Goal: Task Accomplishment & Management: Use online tool/utility

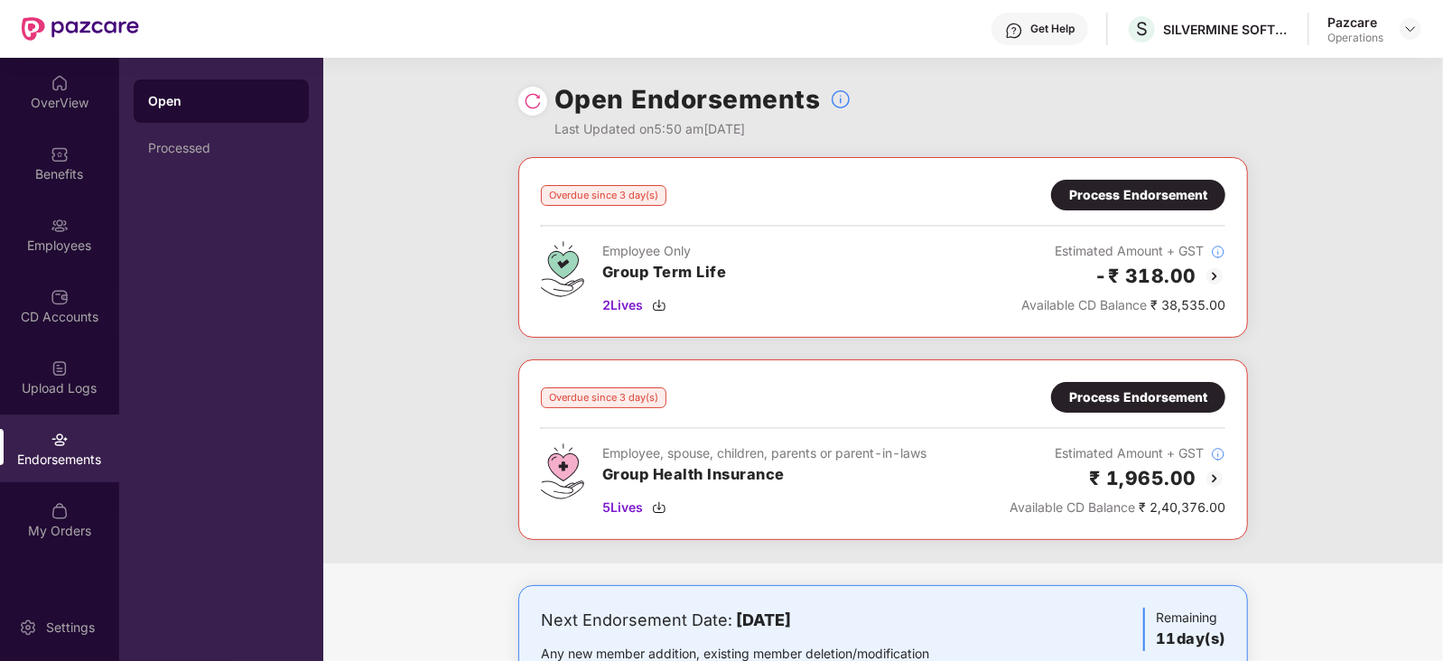
click at [1159, 390] on div "Process Endorsement" at bounding box center [1138, 397] width 138 height 20
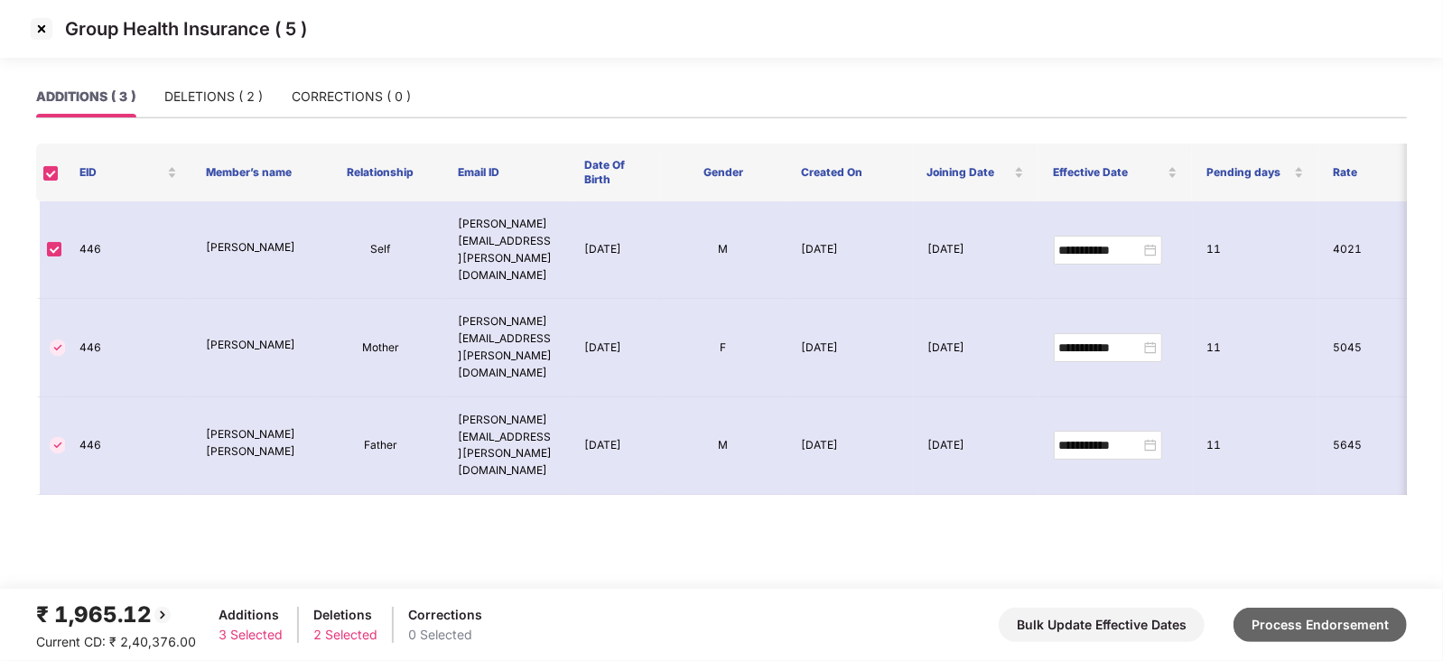
click at [1291, 611] on button "Process Endorsement" at bounding box center [1319, 625] width 173 height 34
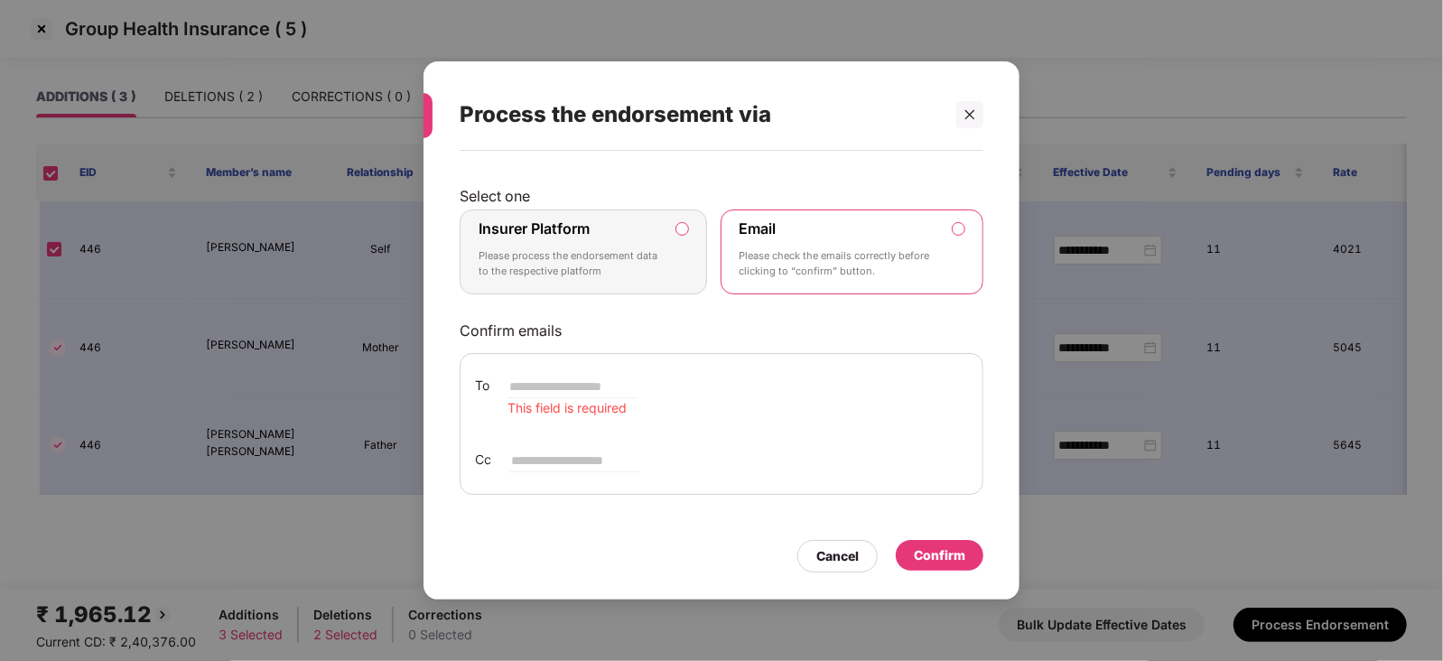
click at [510, 257] on p "Please process the endorsement data to the respective platform" at bounding box center [570, 264] width 184 height 32
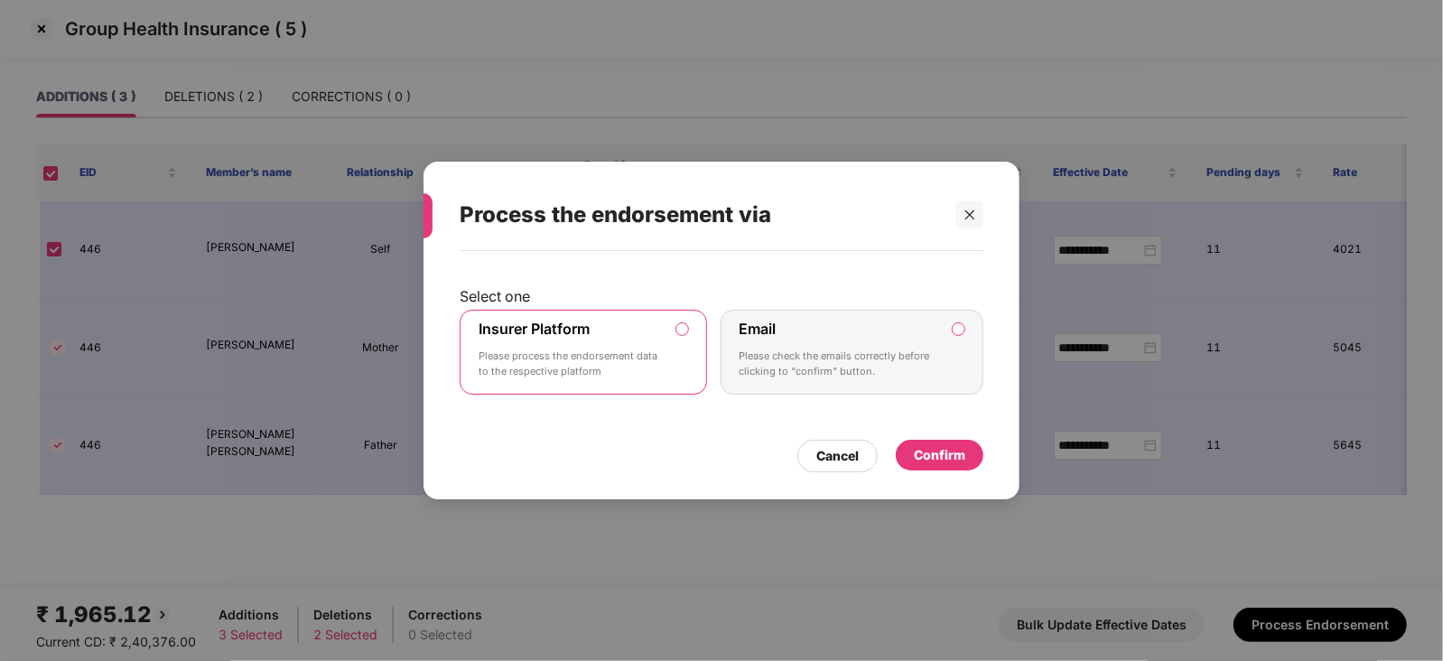
click at [941, 459] on div "Confirm" at bounding box center [939, 455] width 51 height 20
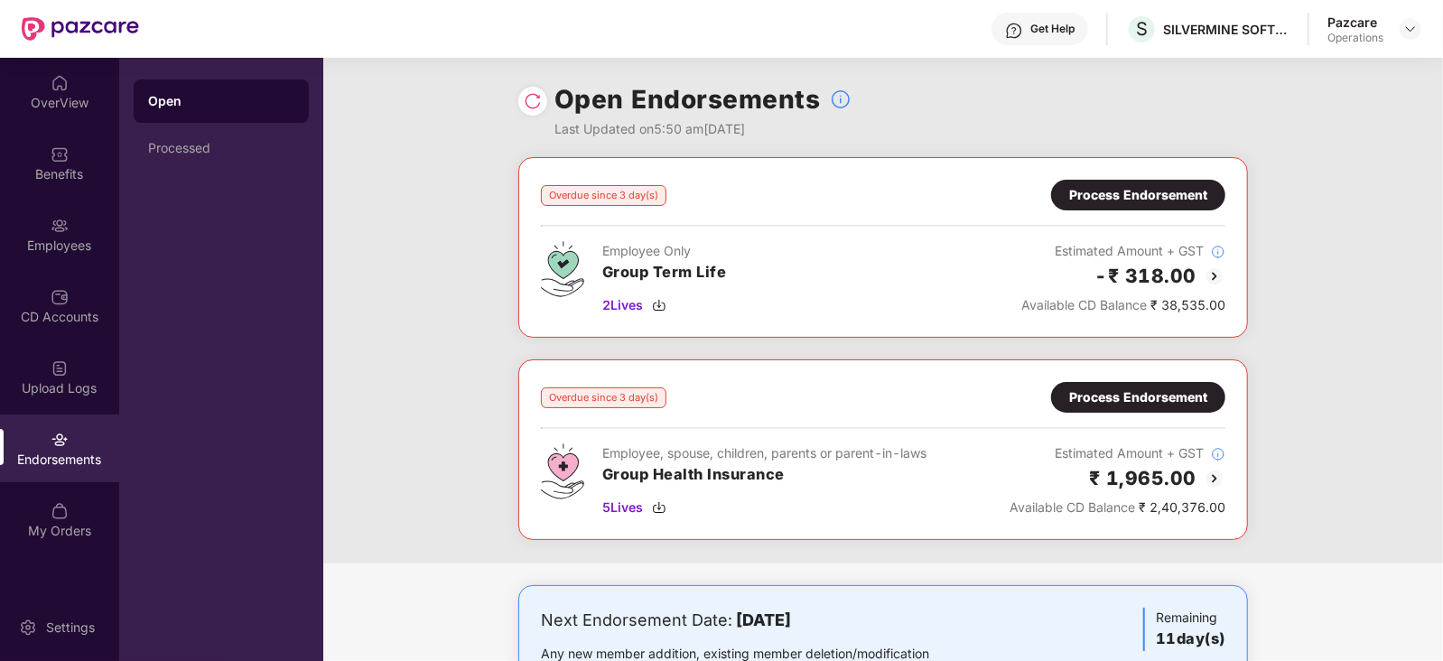
click at [534, 100] on img at bounding box center [533, 101] width 18 height 18
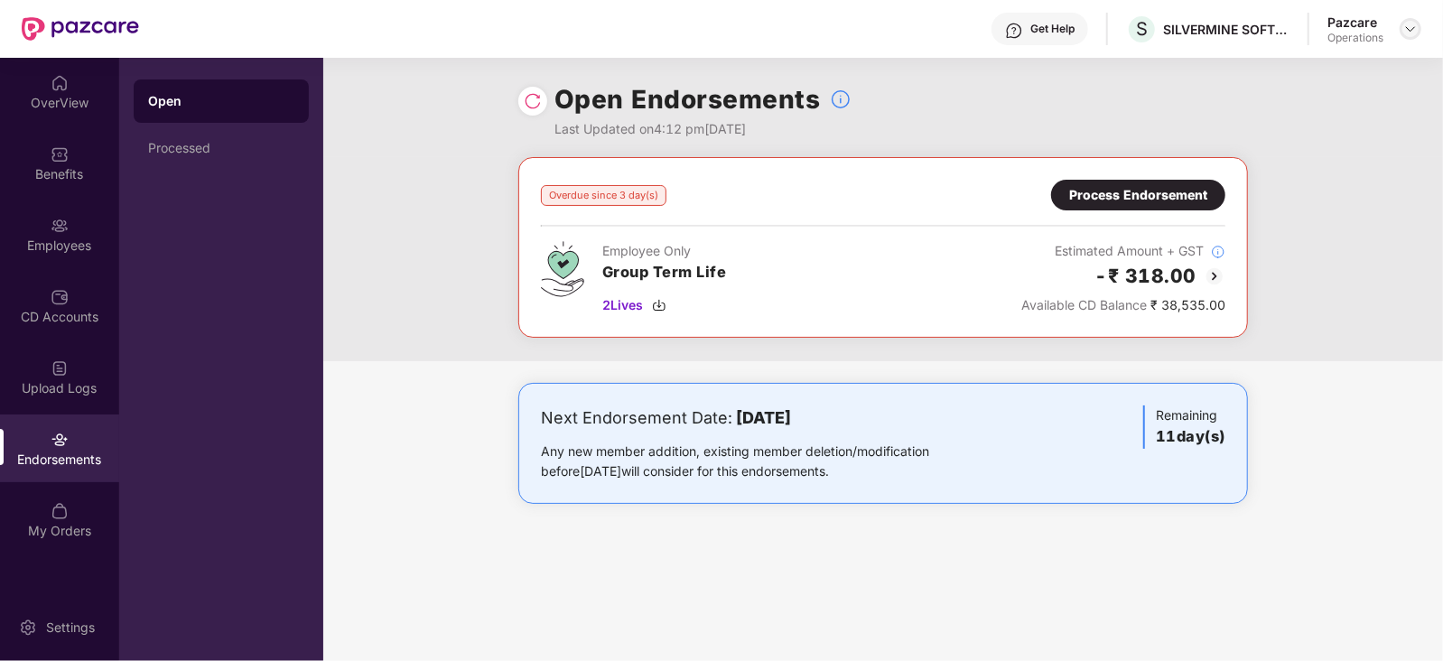
click at [1409, 29] on img at bounding box center [1410, 29] width 14 height 14
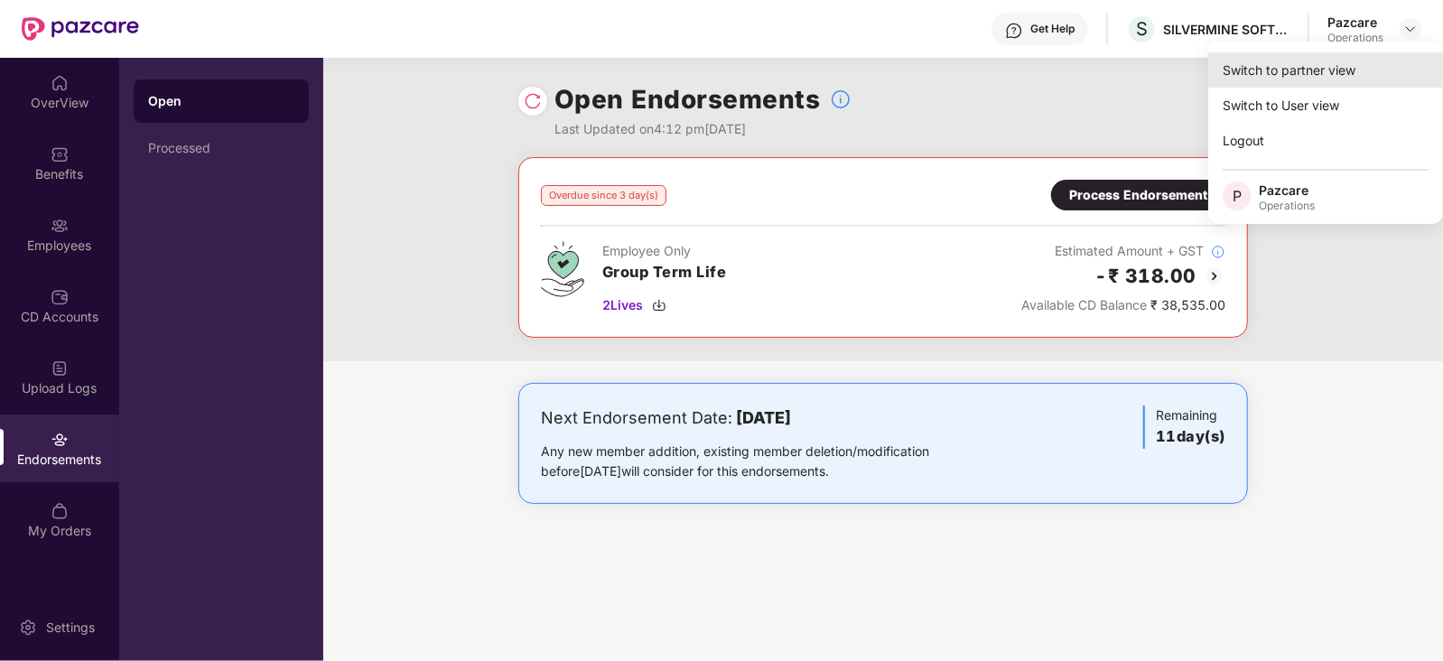
click at [1310, 79] on div "Switch to partner view" at bounding box center [1325, 69] width 235 height 35
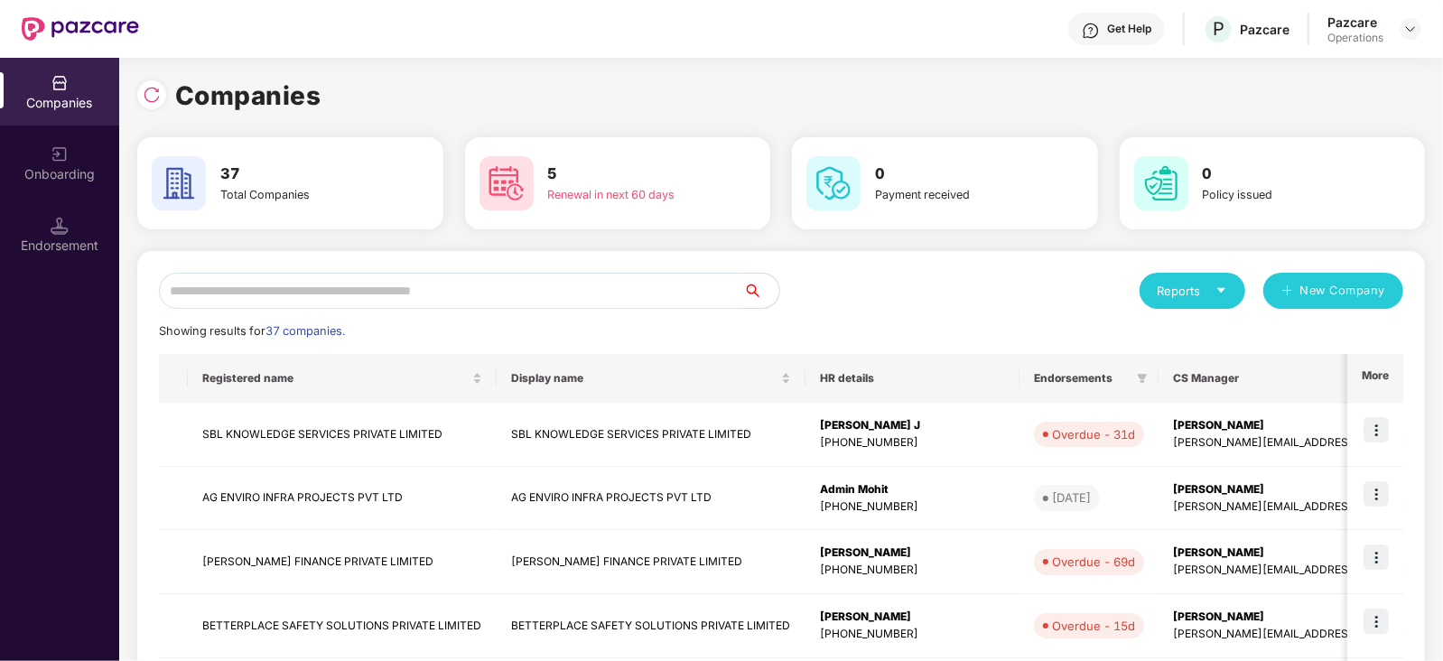
click at [292, 288] on input "text" at bounding box center [451, 291] width 584 height 36
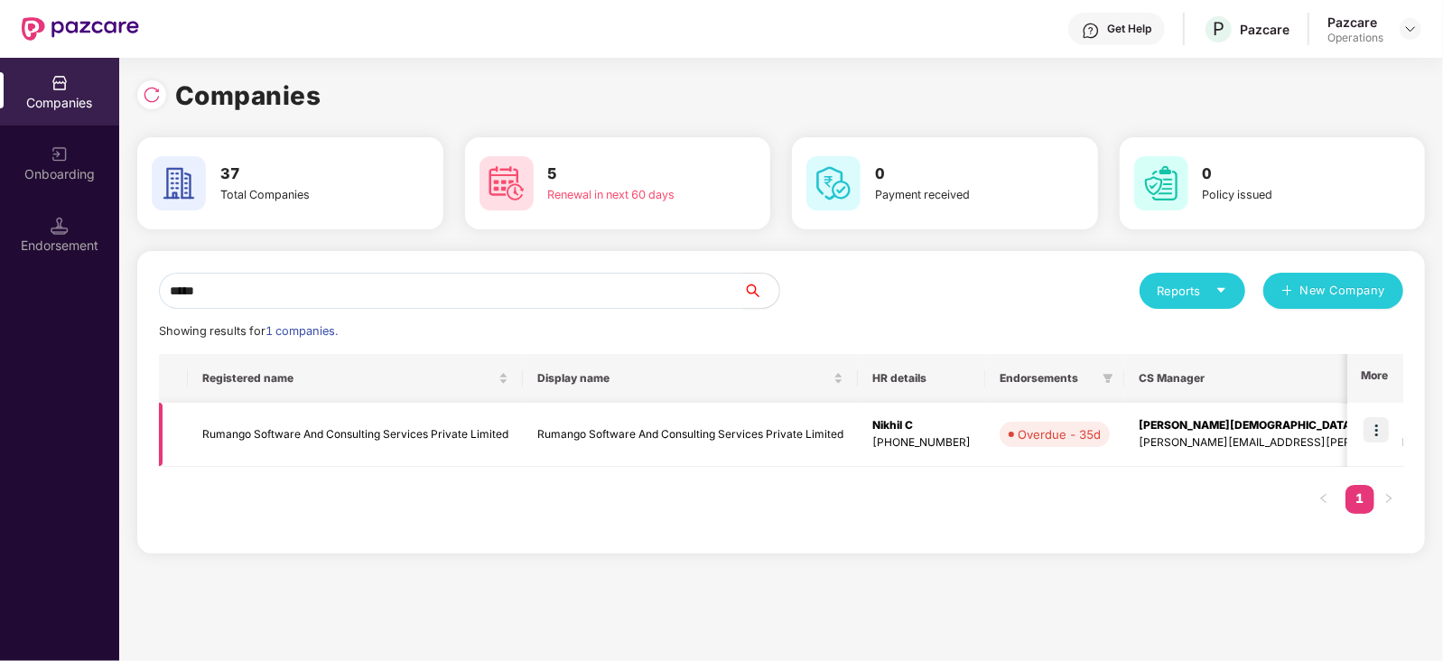
type input "*****"
click at [1370, 436] on img at bounding box center [1375, 429] width 25 height 25
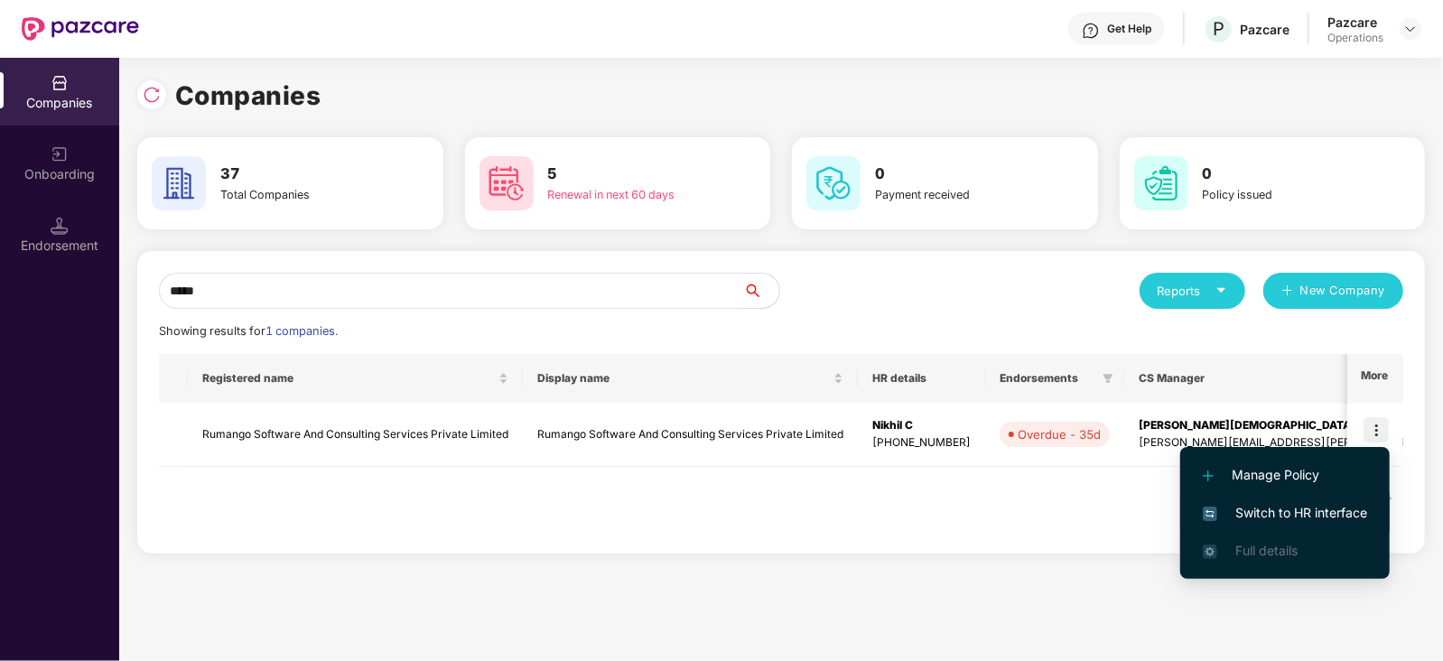
click at [1246, 507] on span "Switch to HR interface" at bounding box center [1285, 513] width 164 height 20
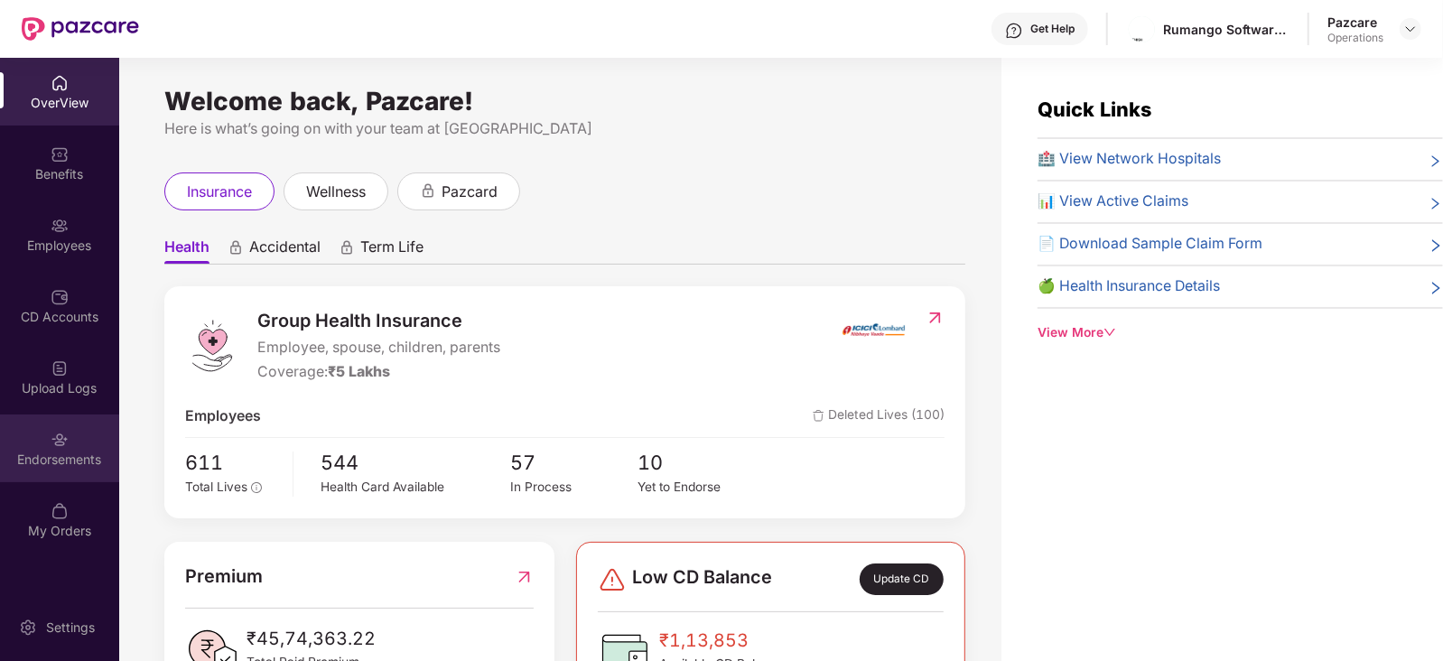
click at [42, 474] on div "Endorsements" at bounding box center [59, 448] width 119 height 68
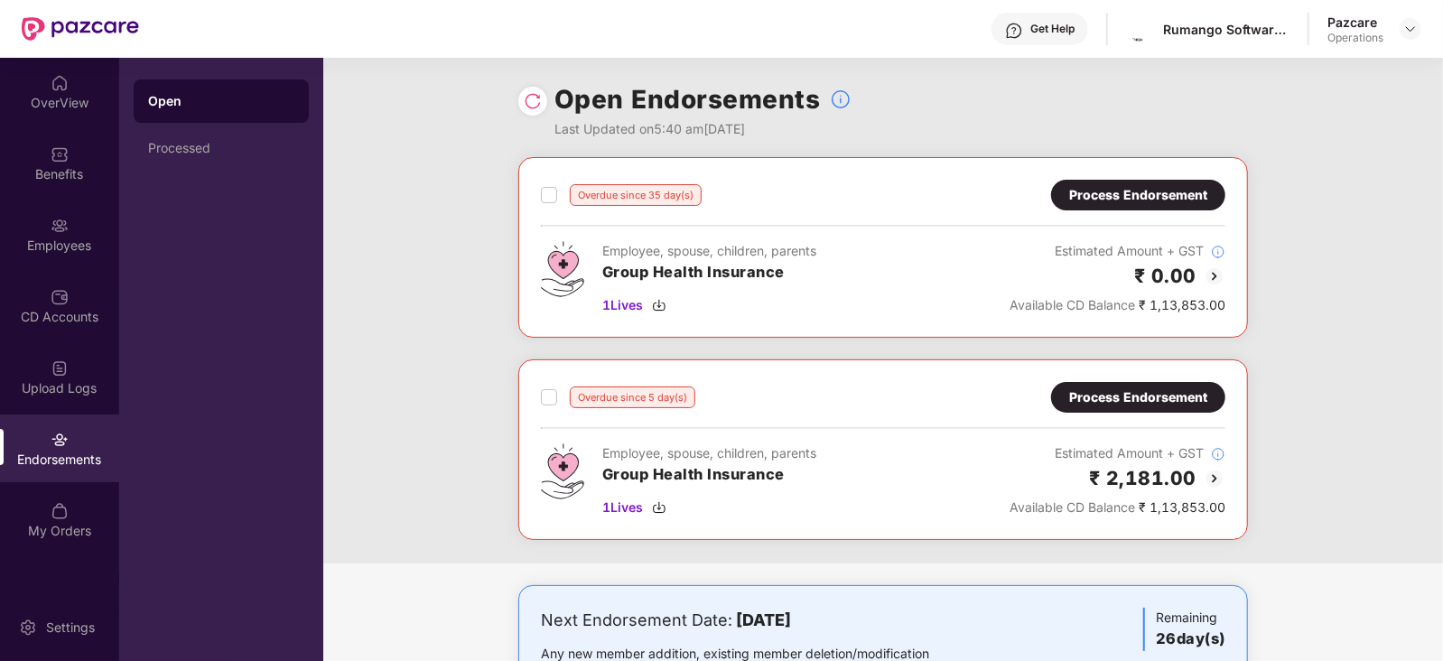
click at [1219, 472] on img at bounding box center [1214, 479] width 22 height 22
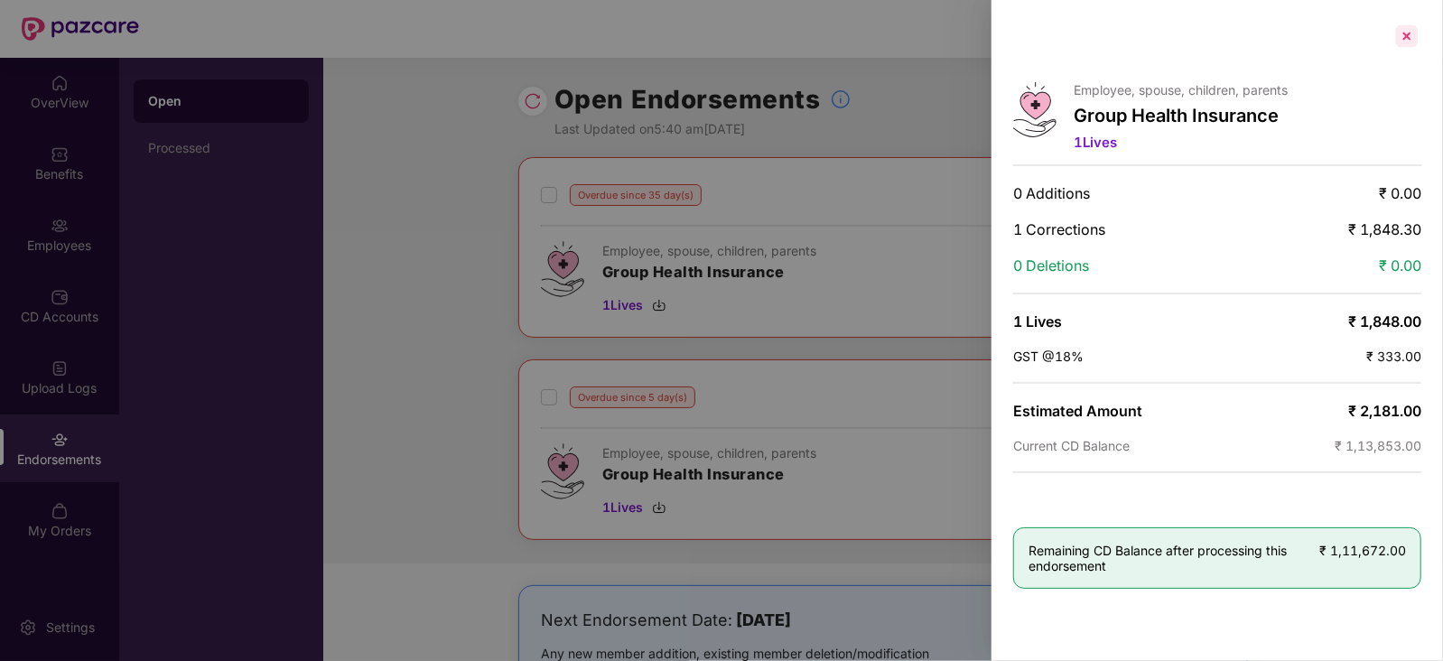
click at [1407, 26] on div at bounding box center [1406, 36] width 29 height 29
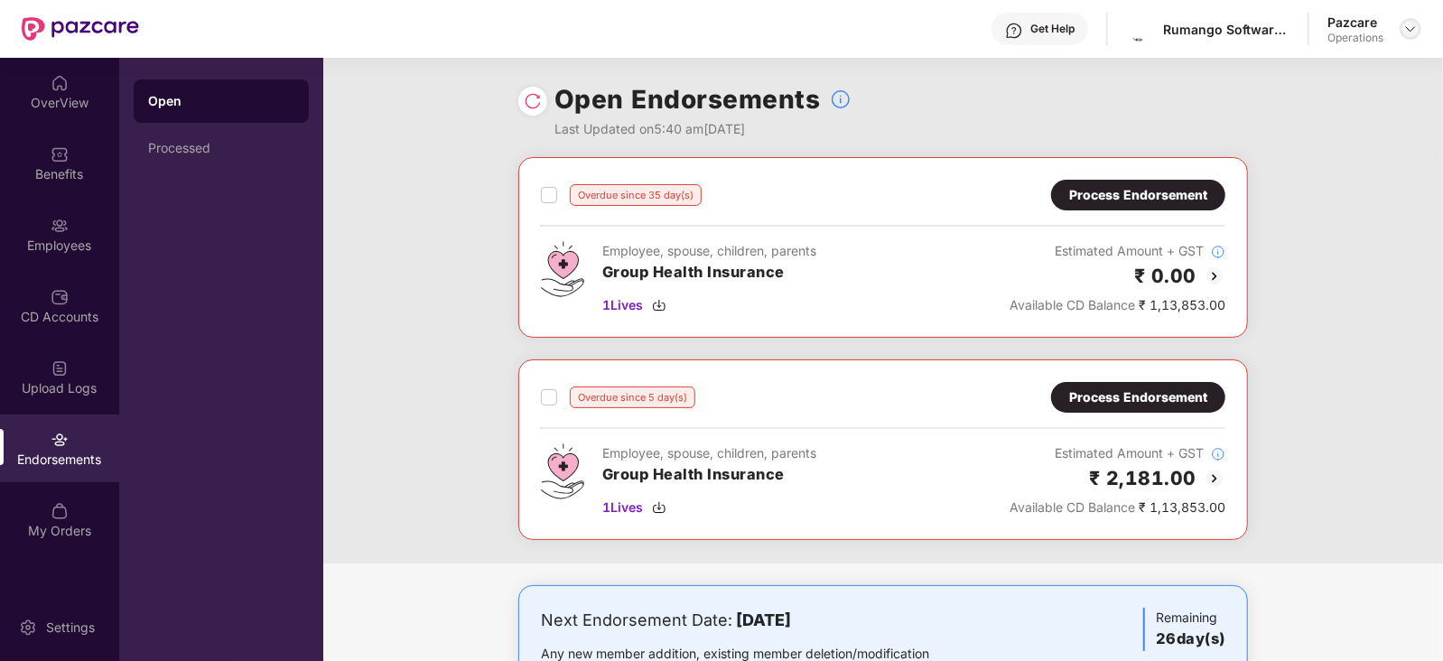
click at [1416, 28] on img at bounding box center [1410, 29] width 14 height 14
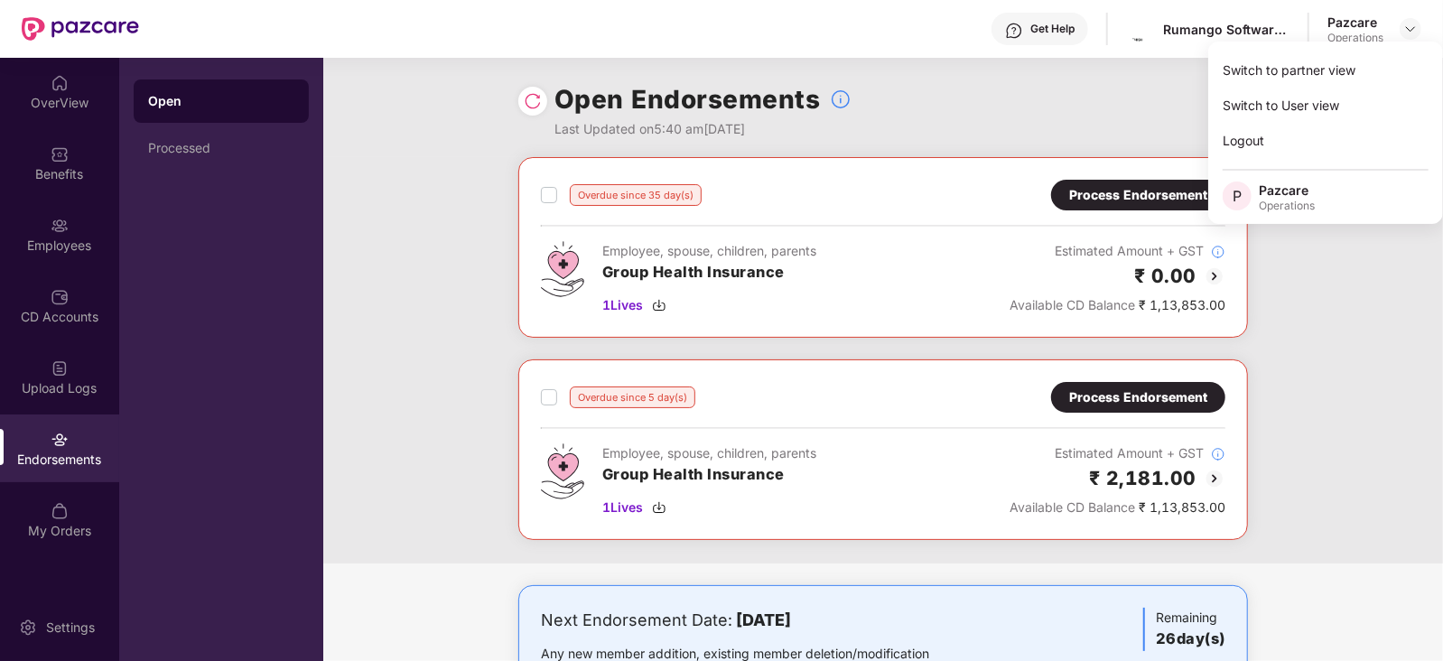
click at [956, 106] on div "Open Endorsements Last Updated on 5:40 am[DATE]" at bounding box center [882, 107] width 729 height 99
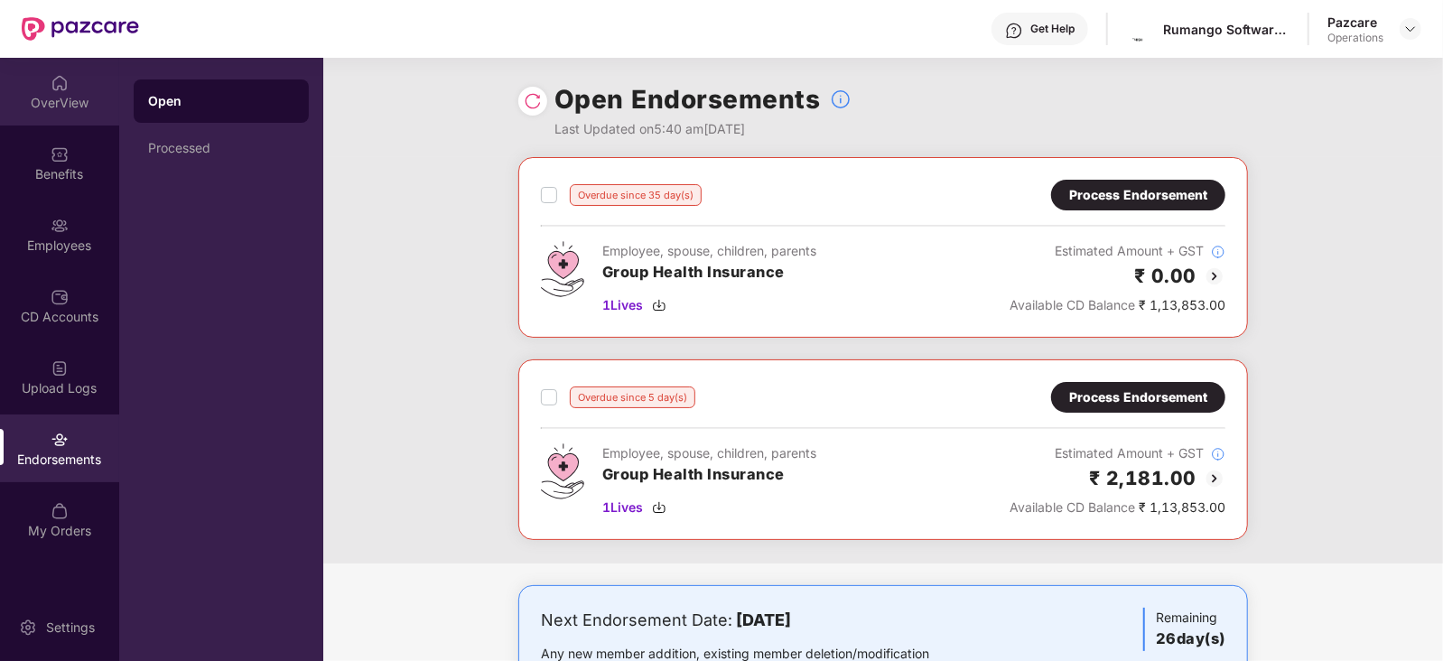
click at [64, 117] on div "OverView" at bounding box center [59, 92] width 119 height 68
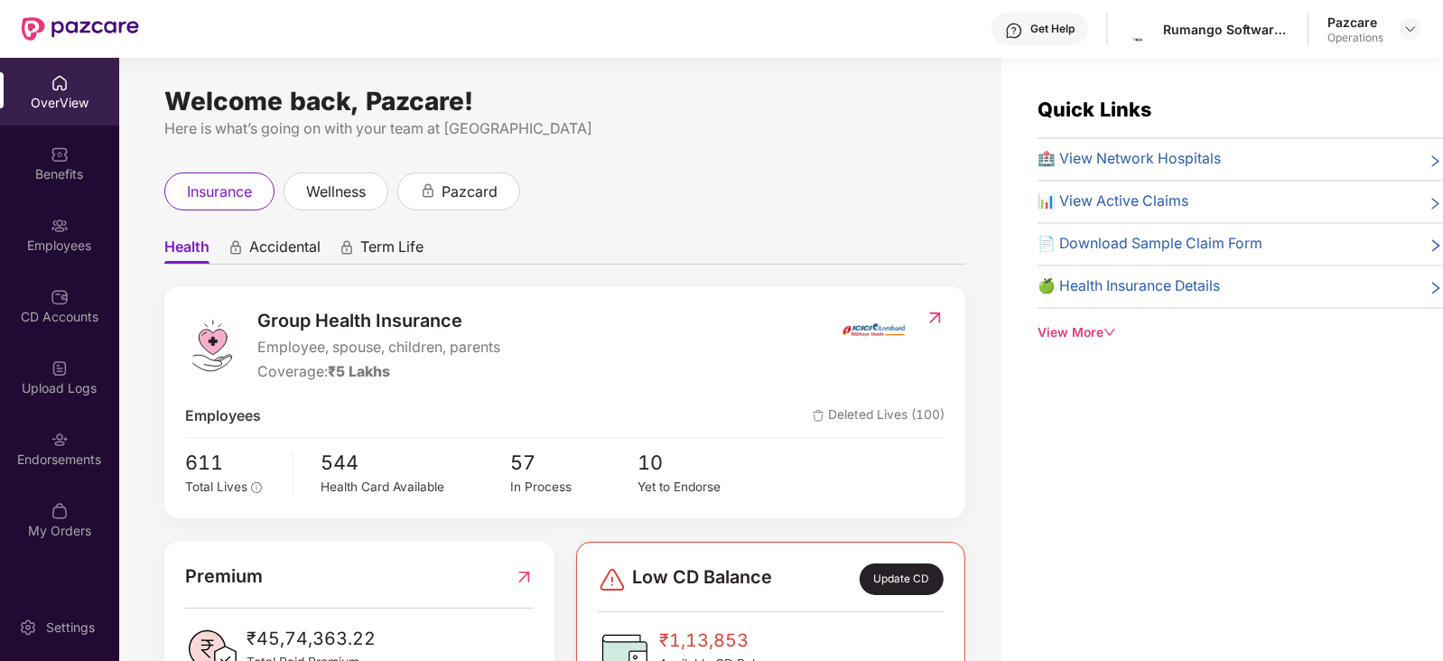
click at [940, 313] on img at bounding box center [934, 318] width 19 height 18
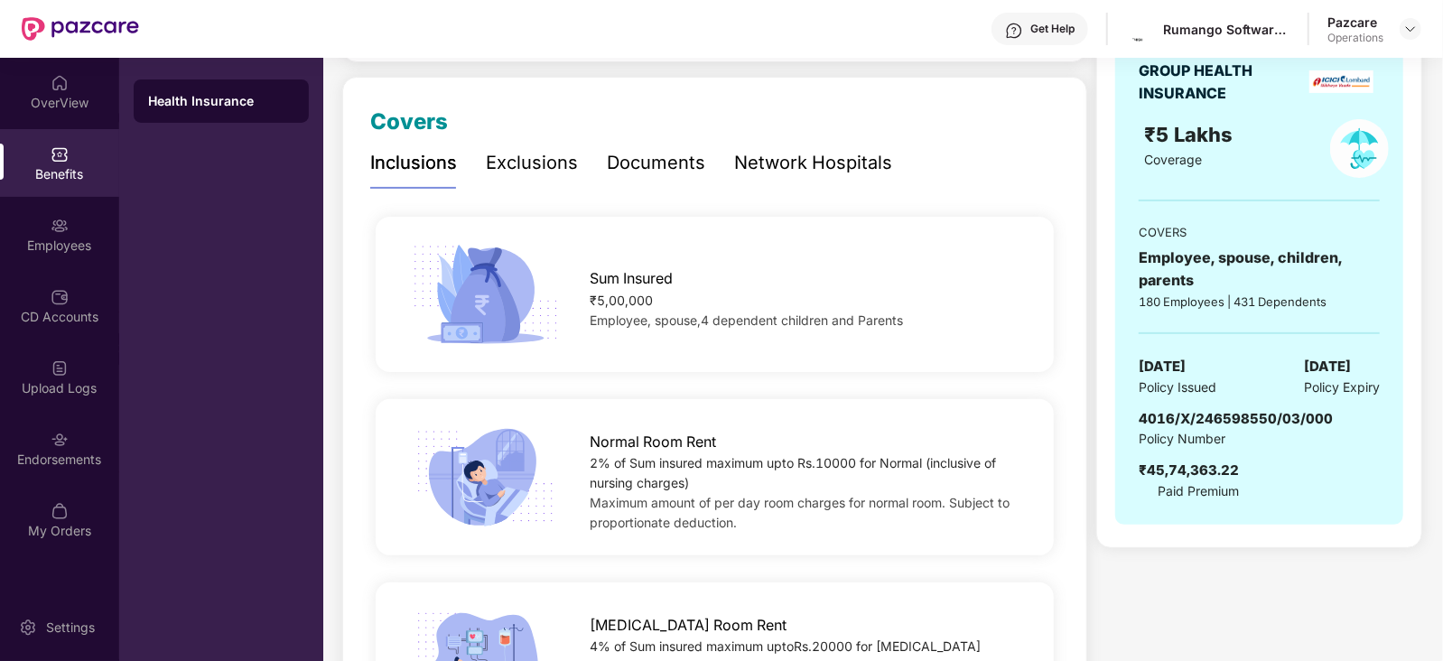
scroll to position [218, 0]
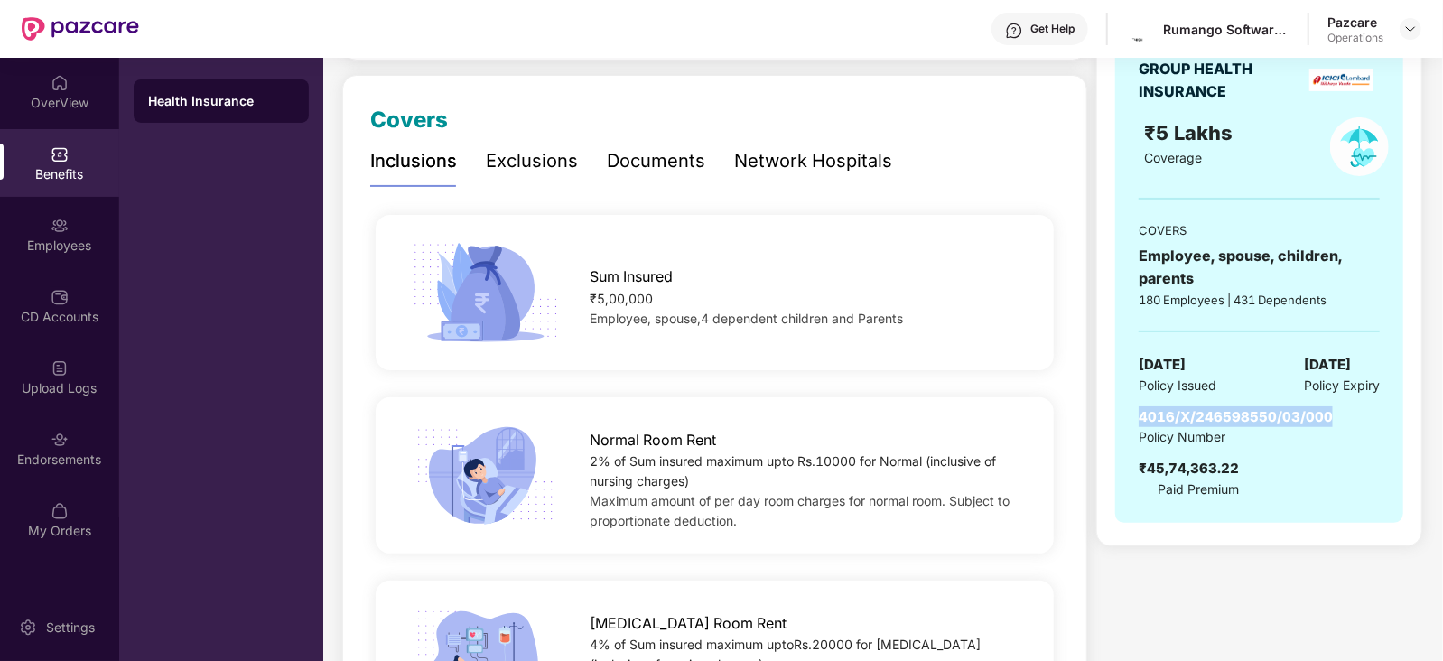
drag, startPoint x: 1138, startPoint y: 408, endPoint x: 1338, endPoint y: 413, distance: 199.6
click at [1338, 413] on div "4016/X/246598550/03/000 Policy Number ₹45,74,363.22 Paid Premium" at bounding box center [1258, 452] width 241 height 93
copy span "4016/X/246598550/03/000"
click at [1408, 24] on img at bounding box center [1410, 29] width 14 height 14
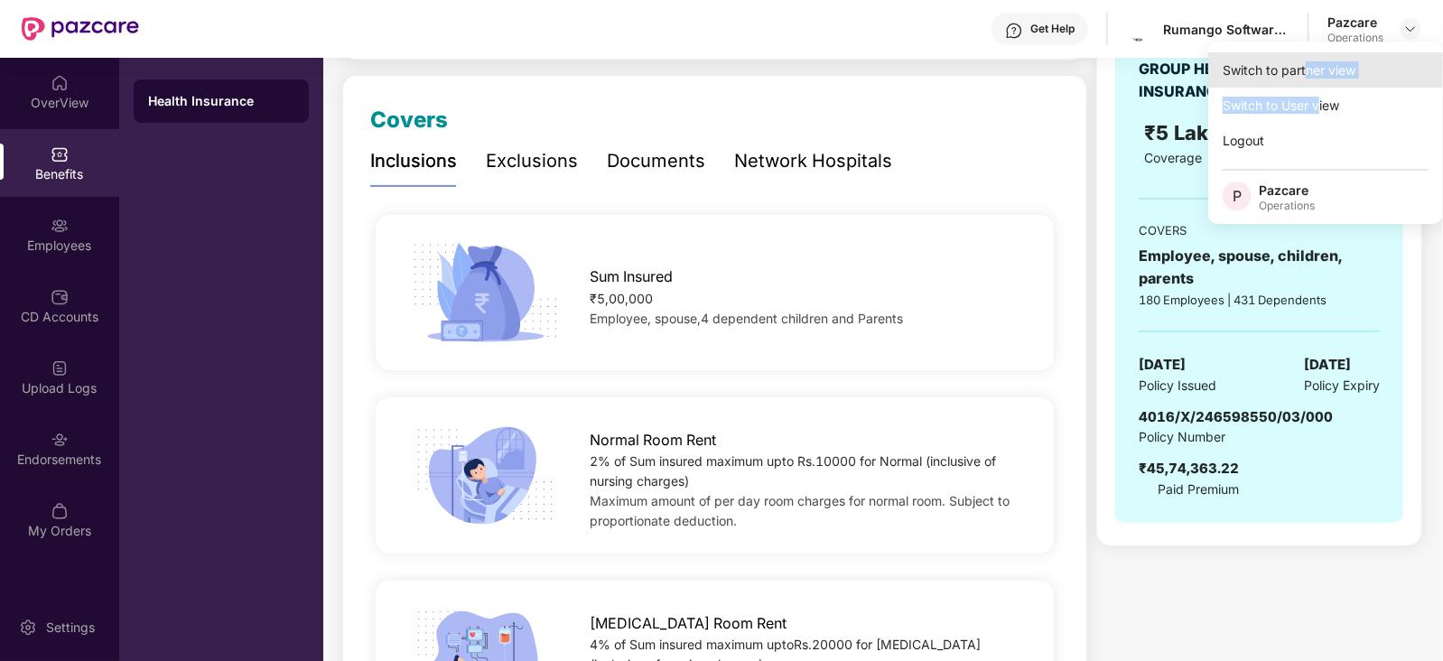
drag, startPoint x: 1317, startPoint y: 88, endPoint x: 1305, endPoint y: 78, distance: 16.1
click at [1305, 78] on div "Switch to partner view Switch to User view Logout P Pazcare Operations" at bounding box center [1325, 133] width 235 height 182
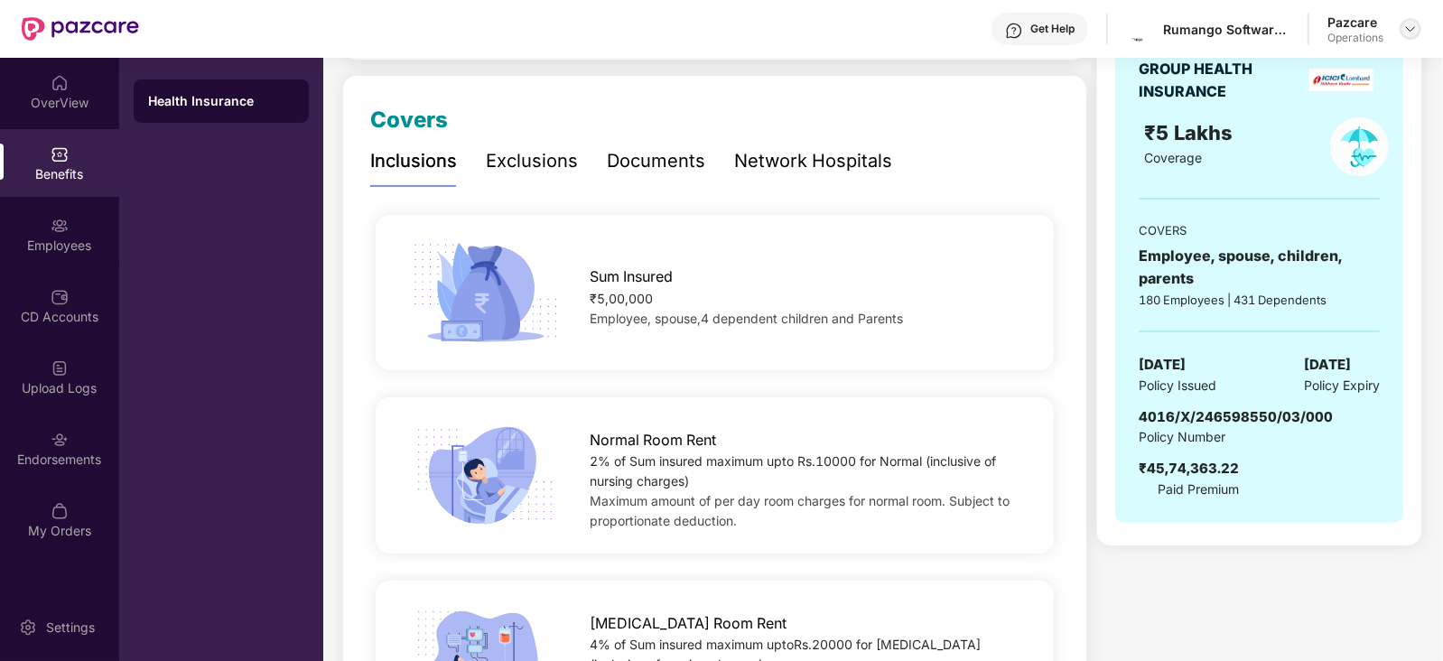
click at [1408, 33] on img at bounding box center [1410, 29] width 14 height 14
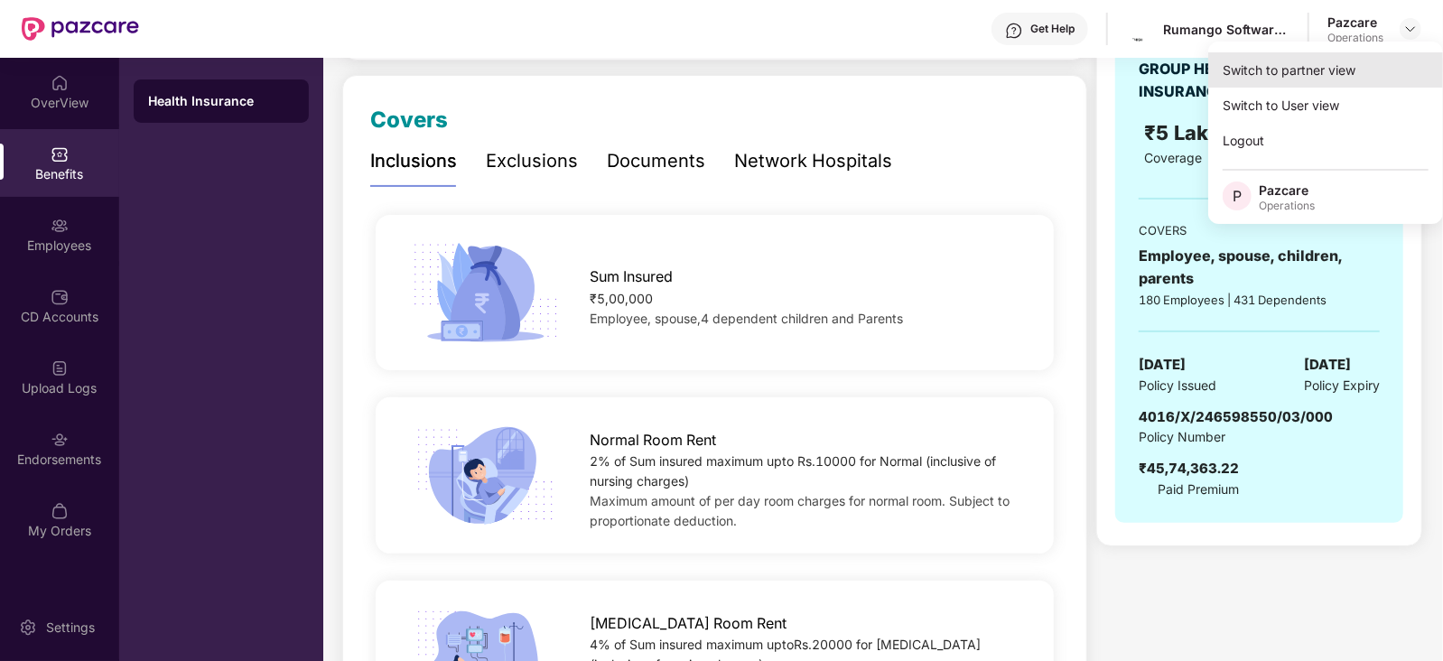
click at [1287, 71] on div "Switch to partner view" at bounding box center [1325, 69] width 235 height 35
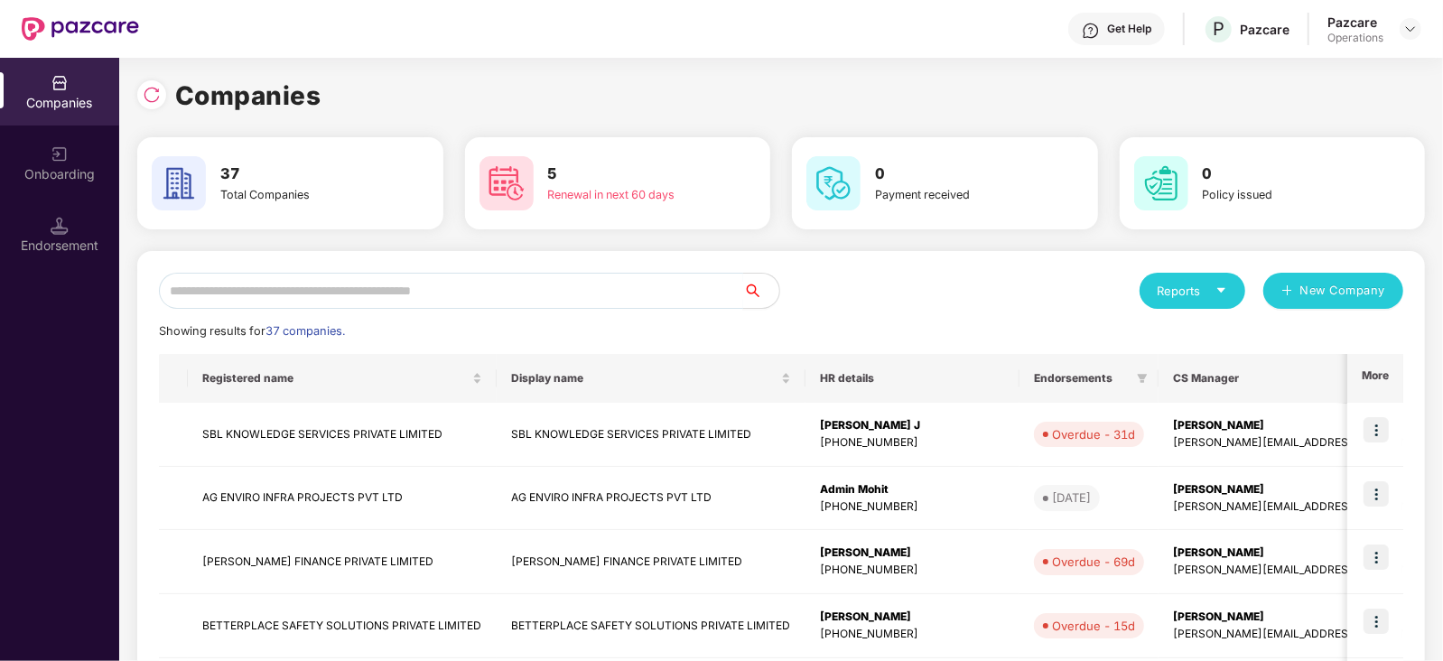
click at [223, 298] on input "text" at bounding box center [451, 291] width 584 height 36
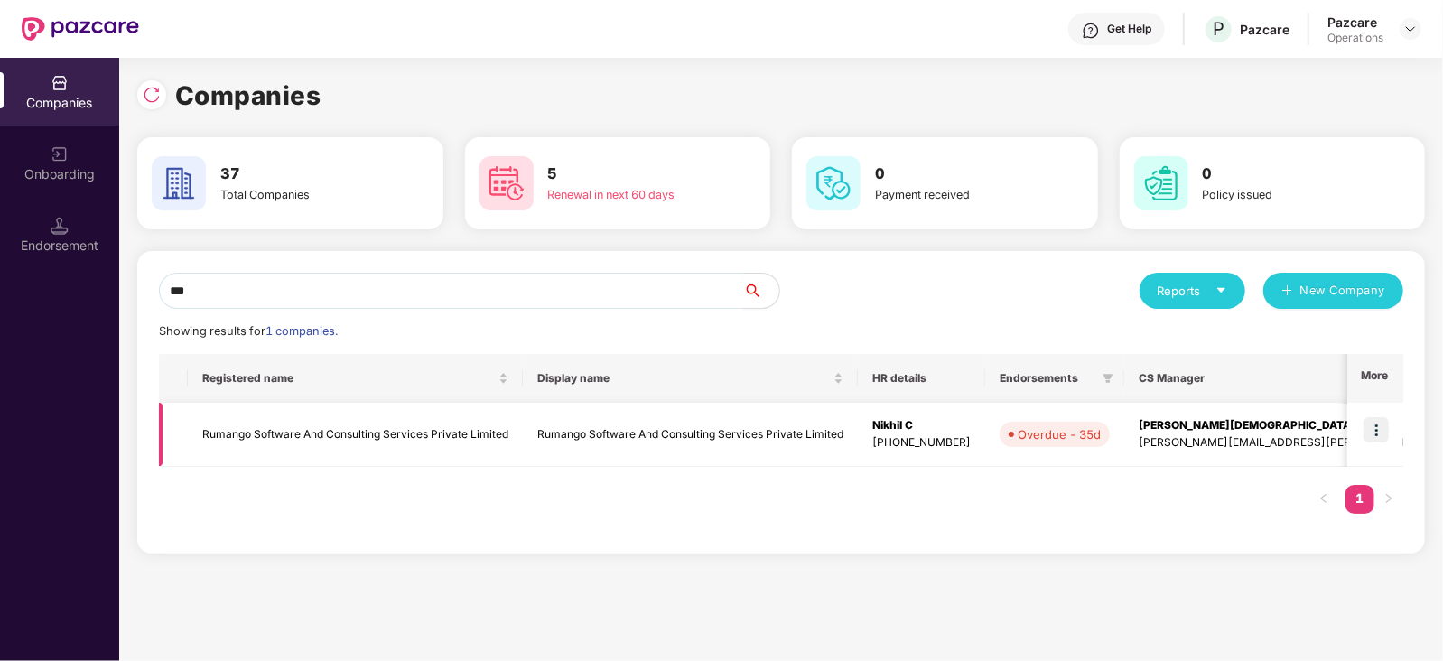
type input "***"
click at [1371, 437] on img at bounding box center [1375, 429] width 25 height 25
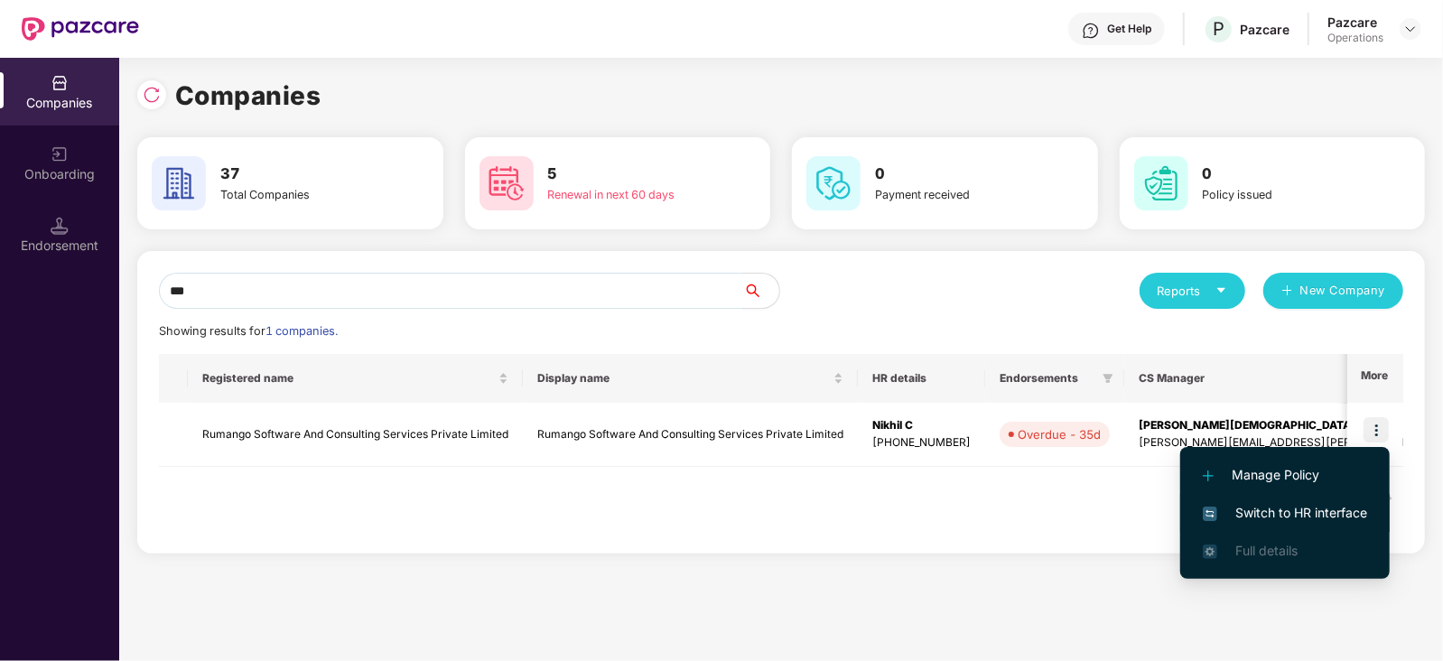
click at [1215, 504] on span "Switch to HR interface" at bounding box center [1285, 513] width 164 height 20
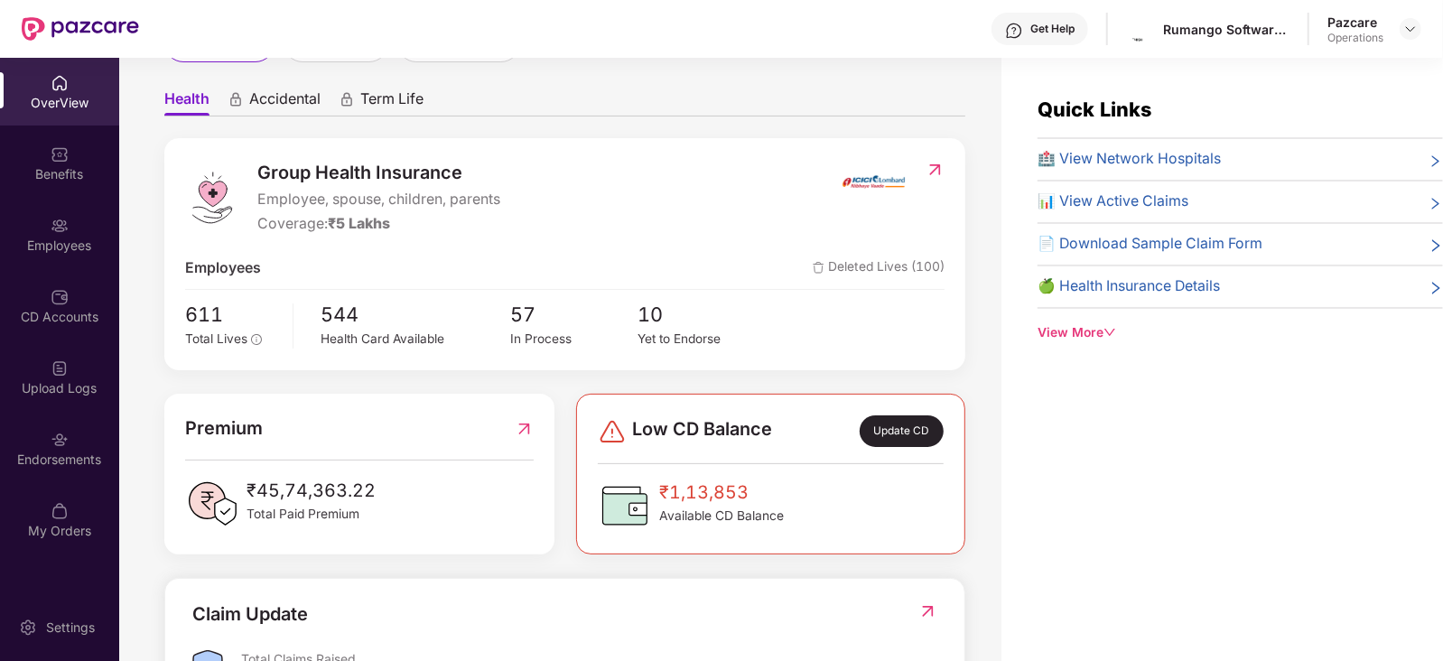
scroll to position [158, 0]
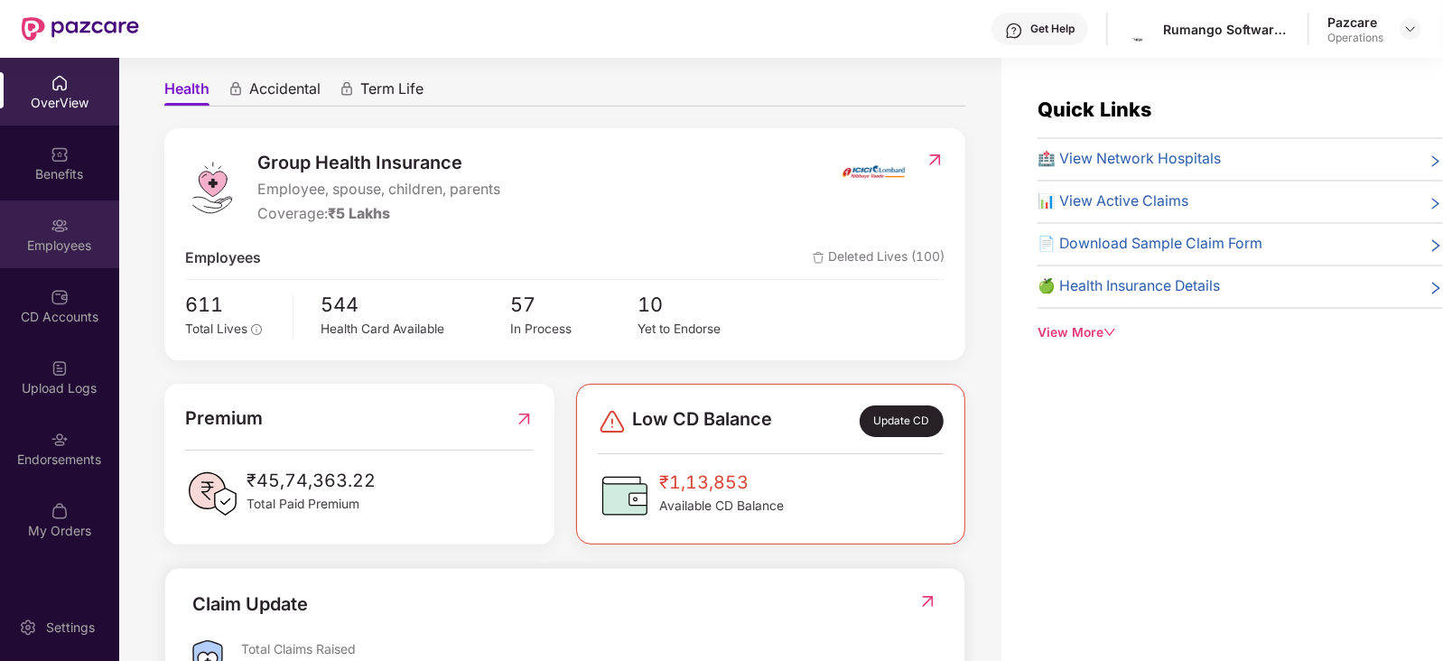
click at [69, 219] on div "Employees" at bounding box center [59, 234] width 119 height 68
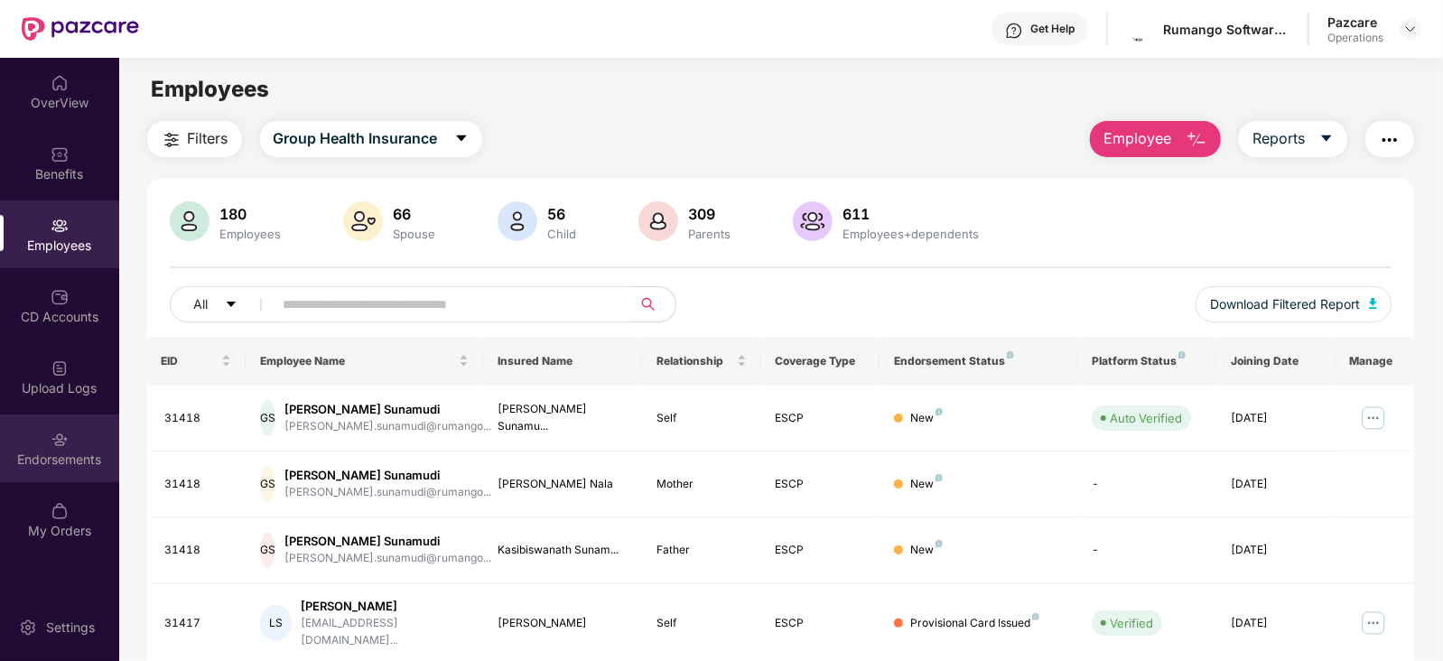
click at [45, 447] on div "Endorsements" at bounding box center [59, 448] width 119 height 68
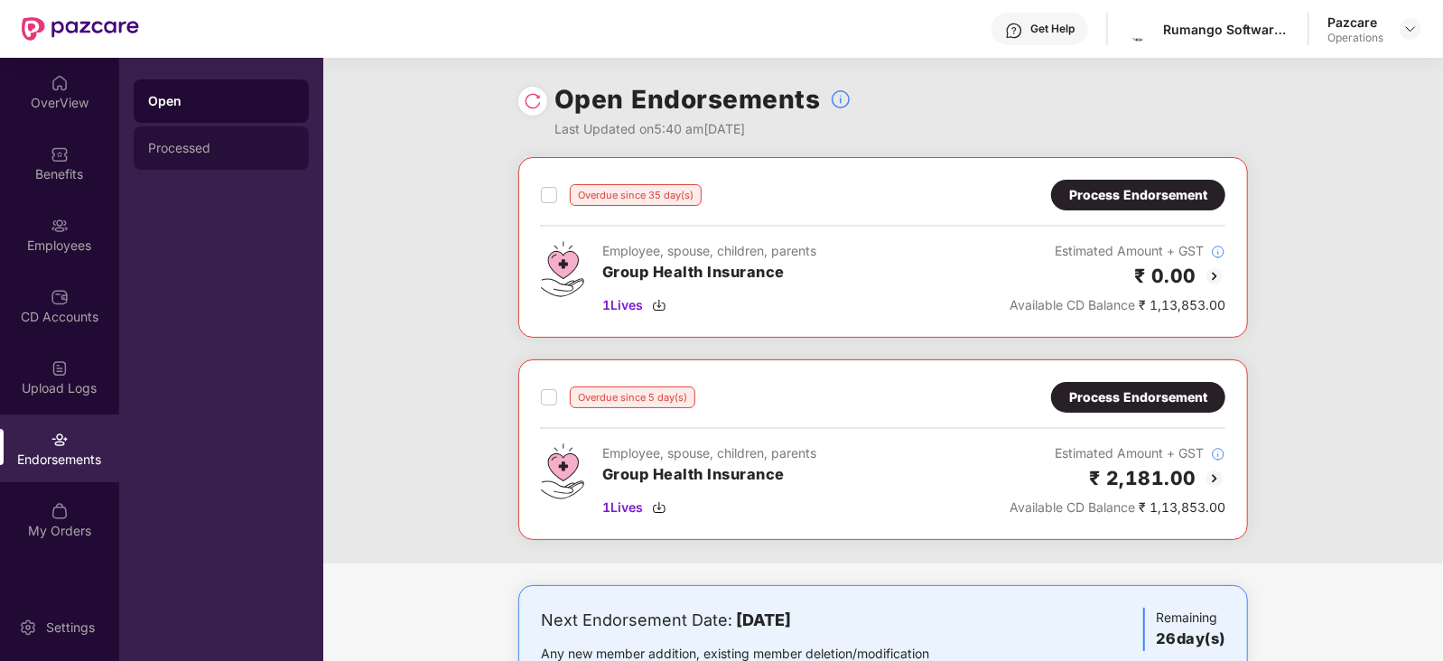
click at [197, 135] on div "Processed" at bounding box center [221, 147] width 175 height 43
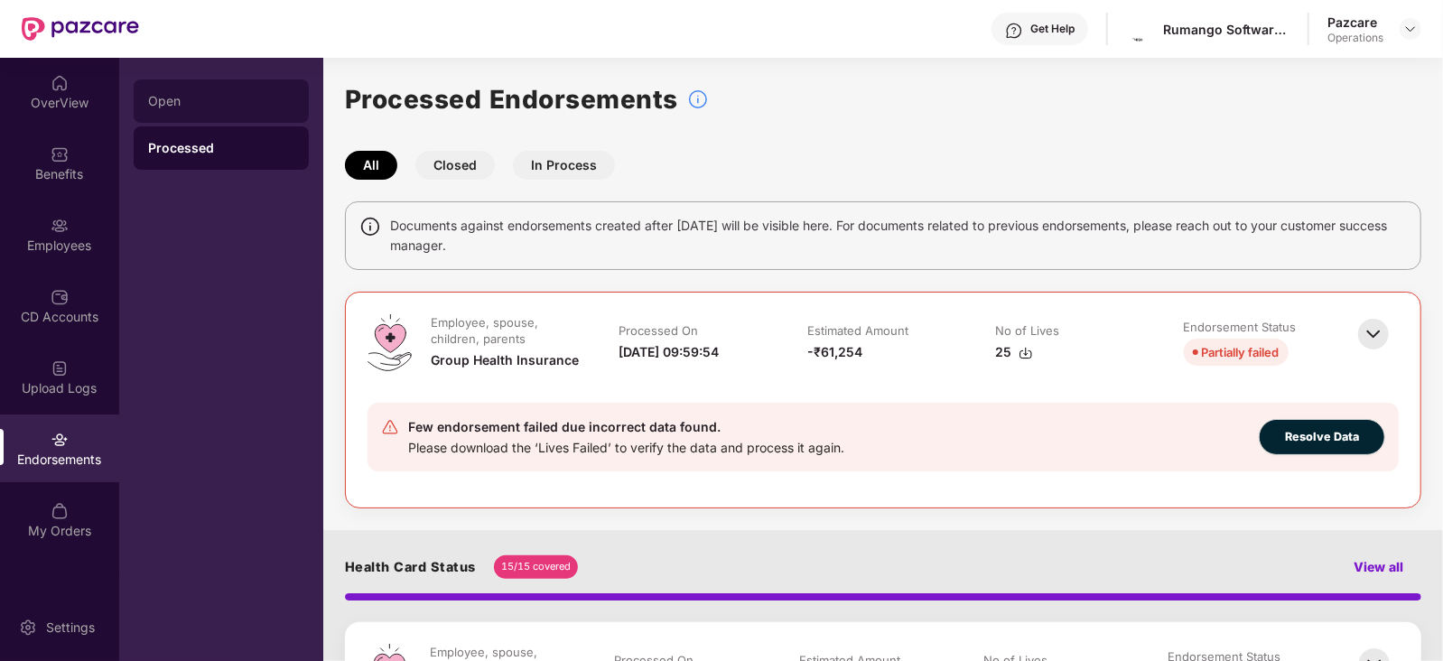
click at [229, 102] on div "Open" at bounding box center [221, 101] width 146 height 14
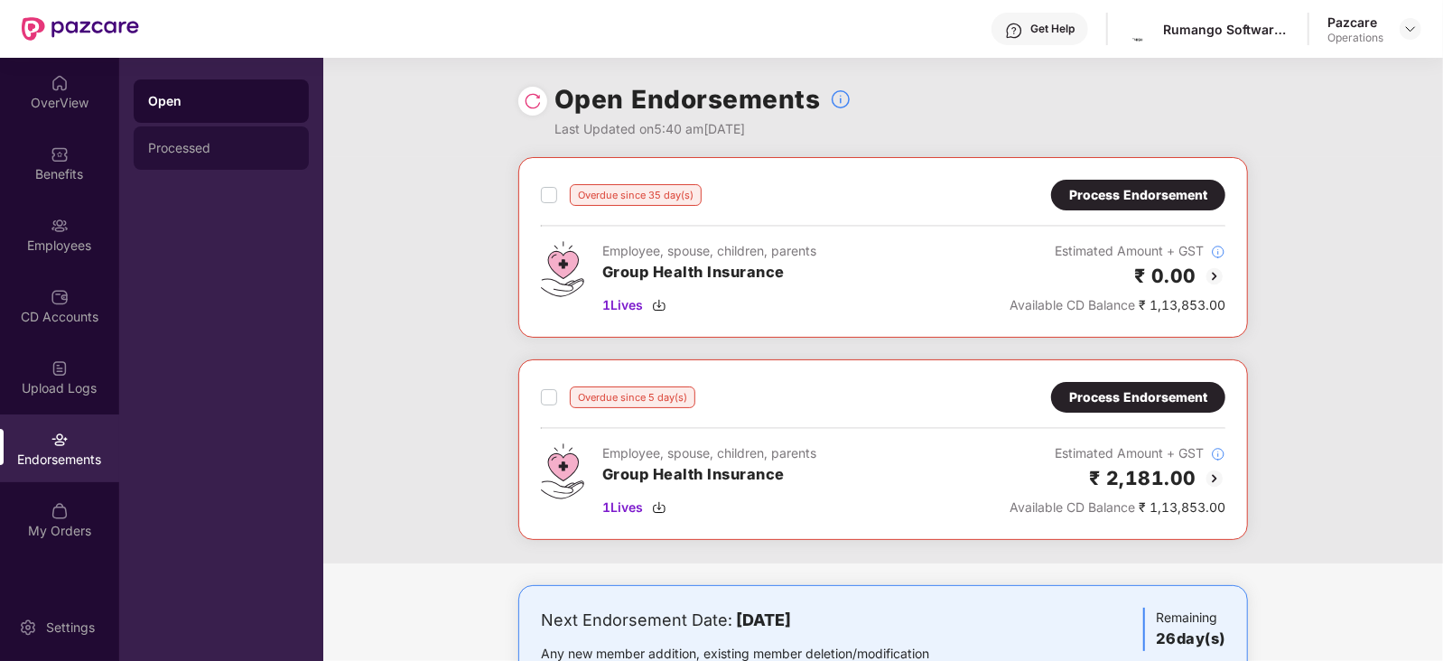
click at [202, 151] on div "Processed" at bounding box center [221, 148] width 146 height 14
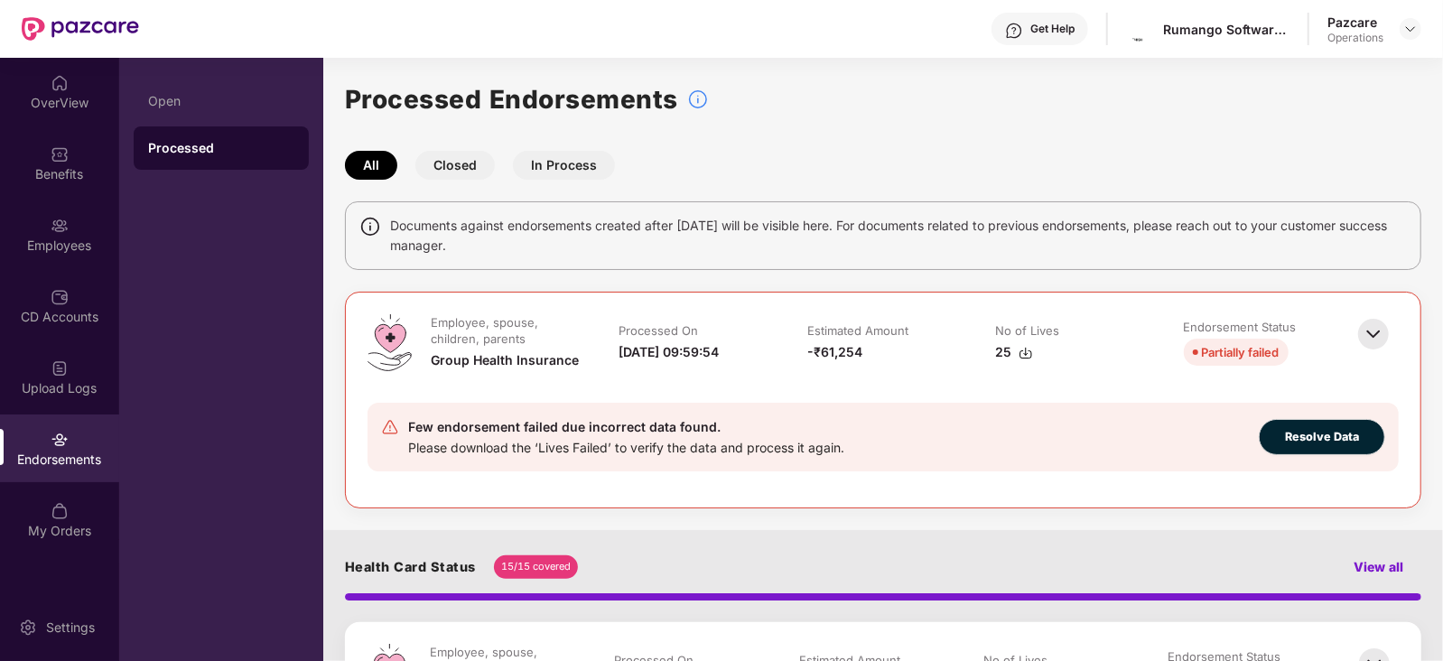
click at [566, 172] on button "In Process" at bounding box center [564, 165] width 102 height 29
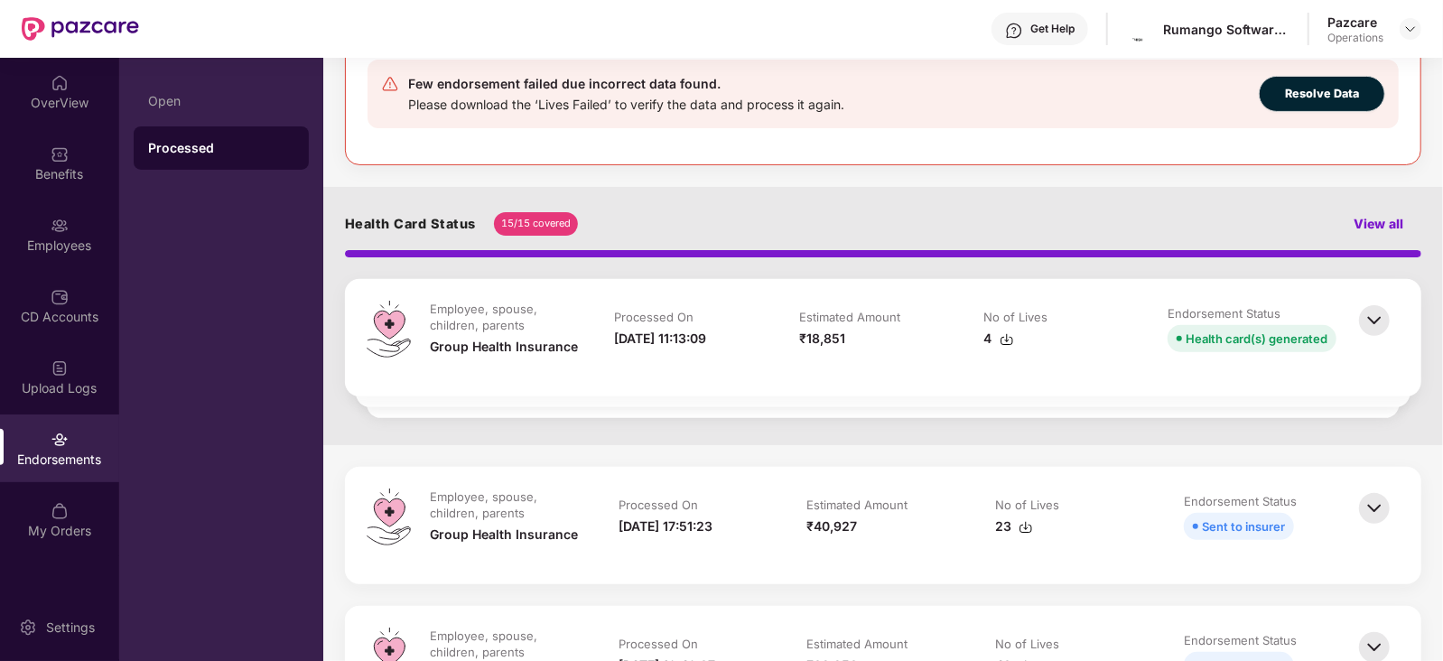
scroll to position [404, 0]
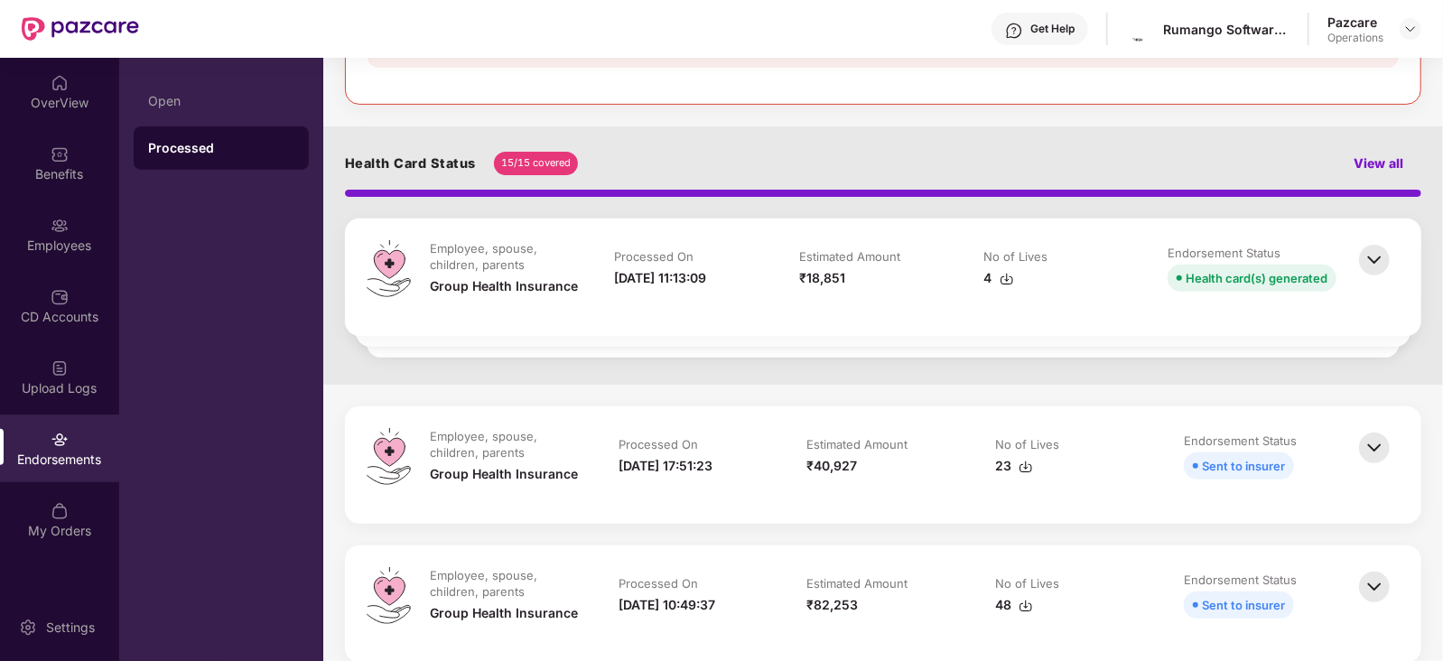
click at [1376, 454] on img at bounding box center [1374, 448] width 40 height 40
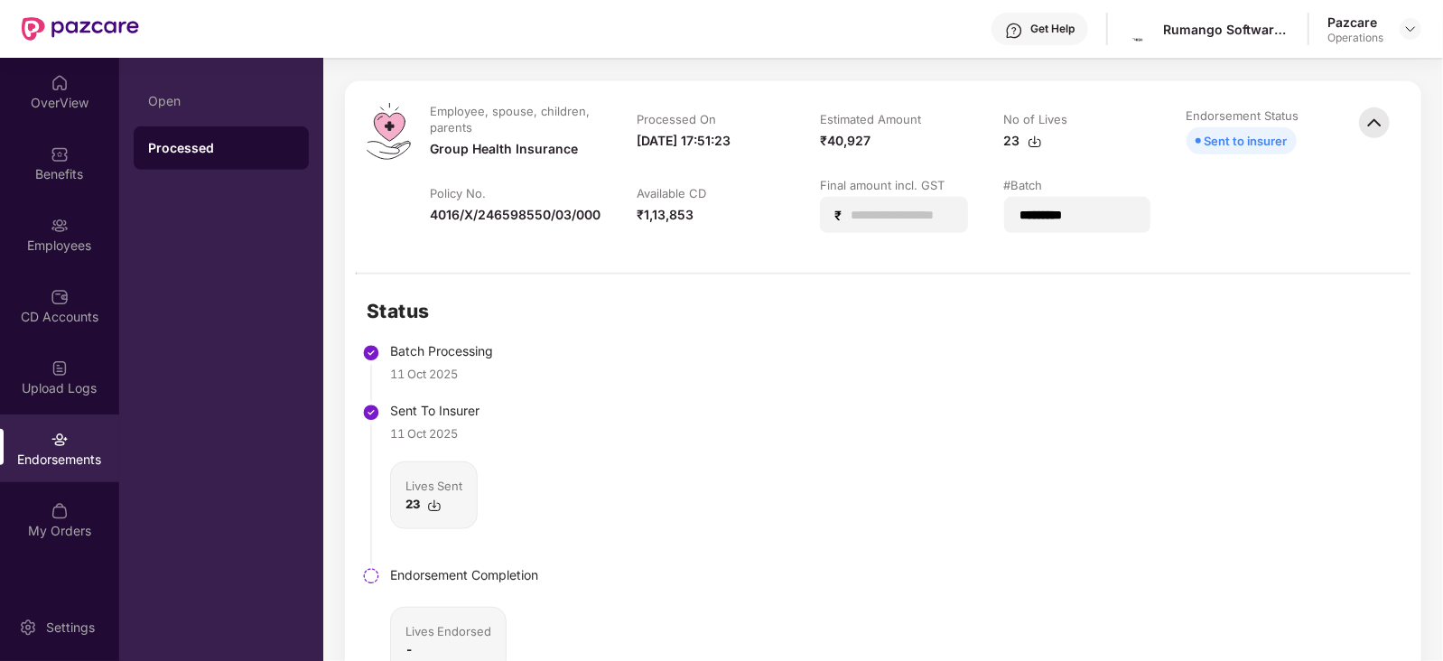
scroll to position [729, 0]
click at [1408, 14] on div "Pazcare Operations" at bounding box center [1374, 30] width 94 height 32
click at [1408, 26] on img at bounding box center [1410, 29] width 14 height 14
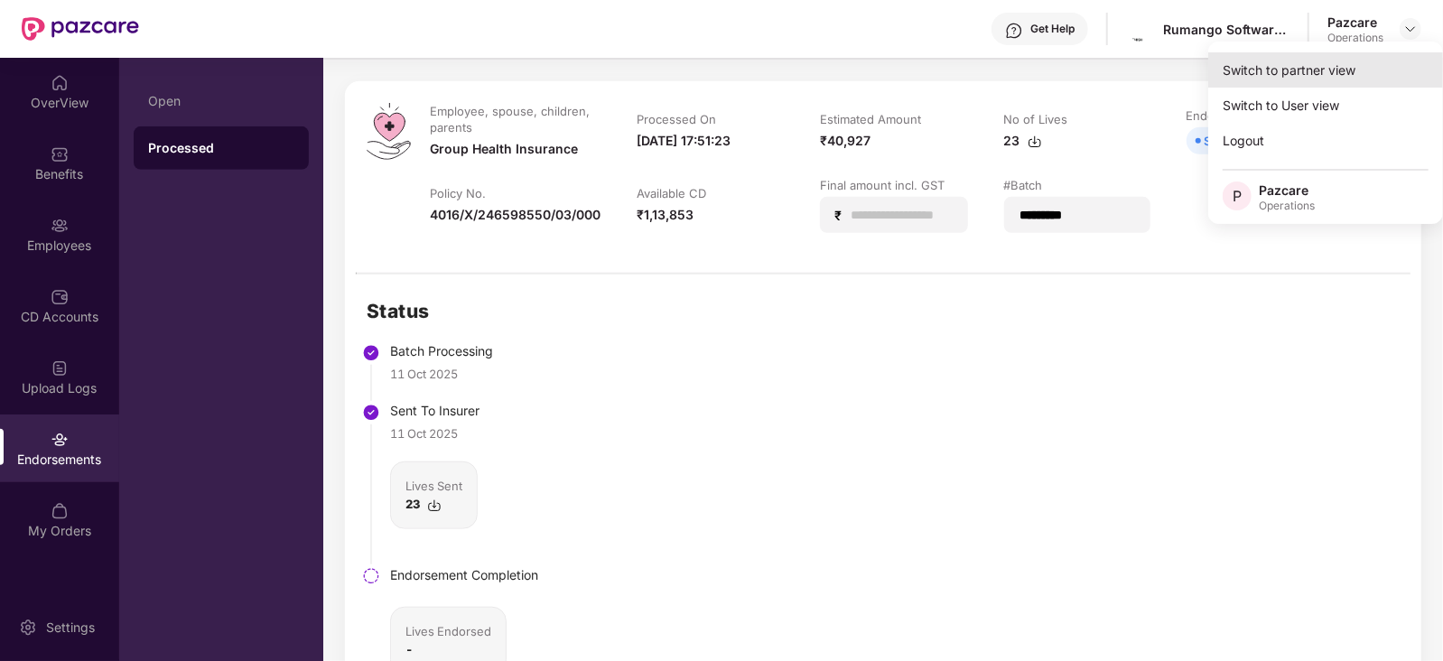
click at [1313, 72] on div "Switch to partner view" at bounding box center [1325, 69] width 235 height 35
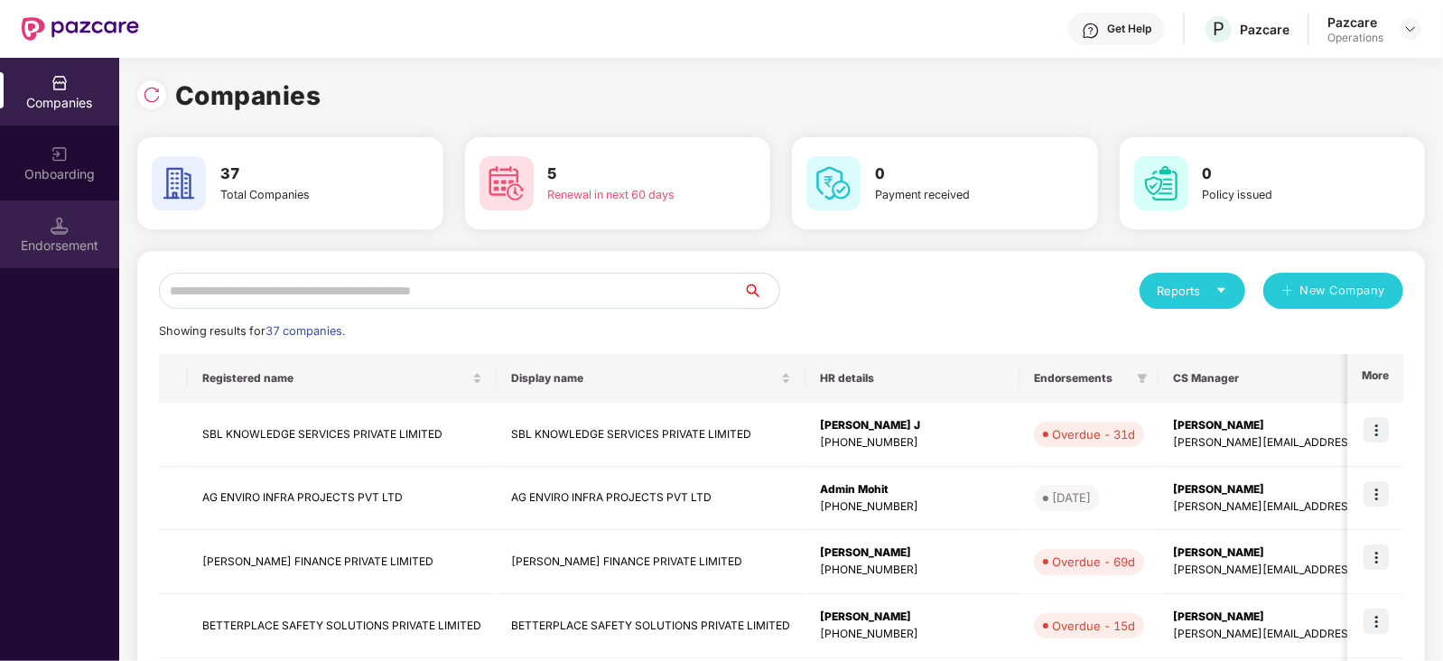
click at [68, 223] on img at bounding box center [60, 226] width 18 height 18
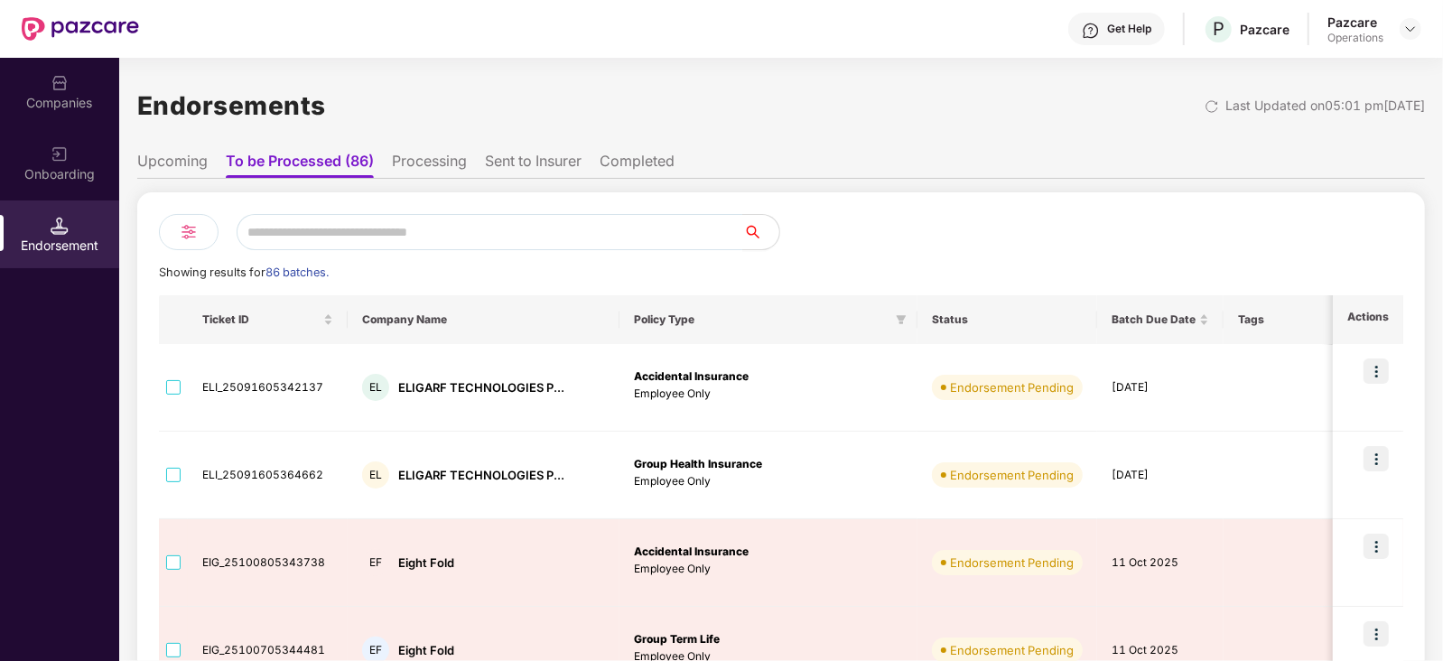
click at [70, 109] on div "Companies" at bounding box center [59, 103] width 119 height 18
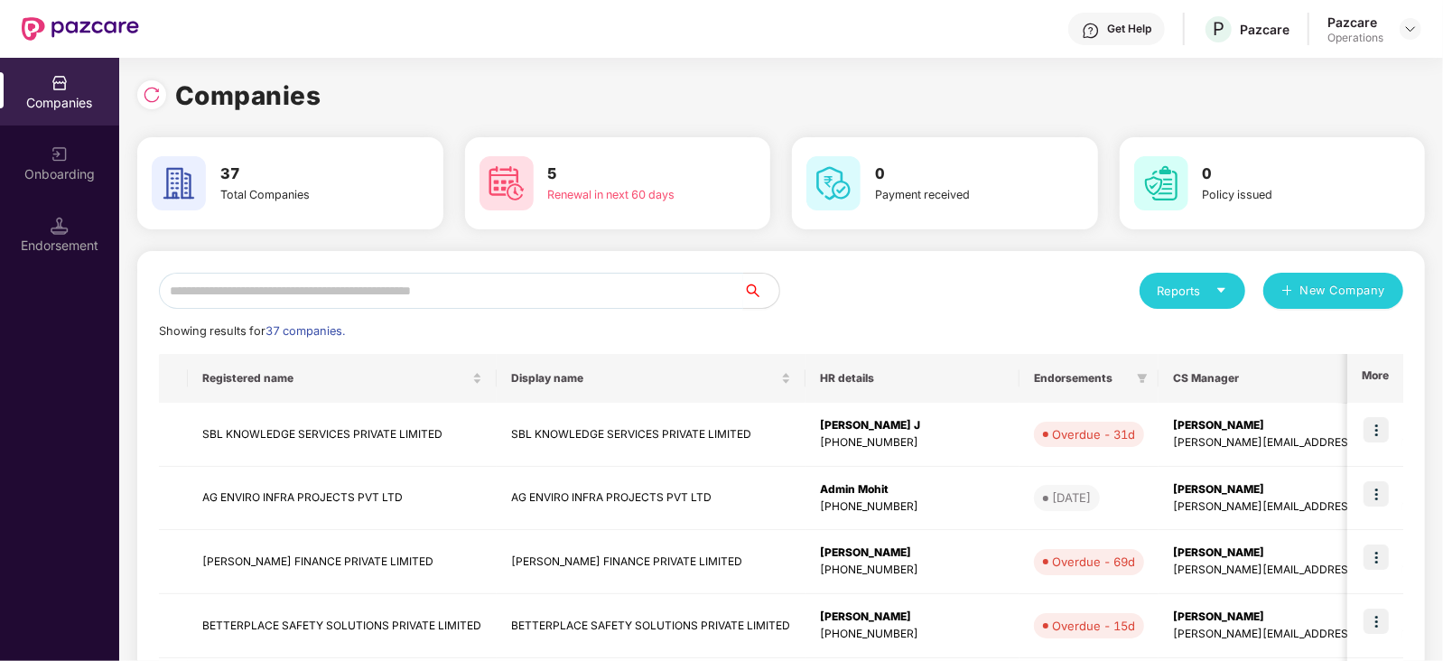
click at [243, 286] on input "text" at bounding box center [451, 291] width 584 height 36
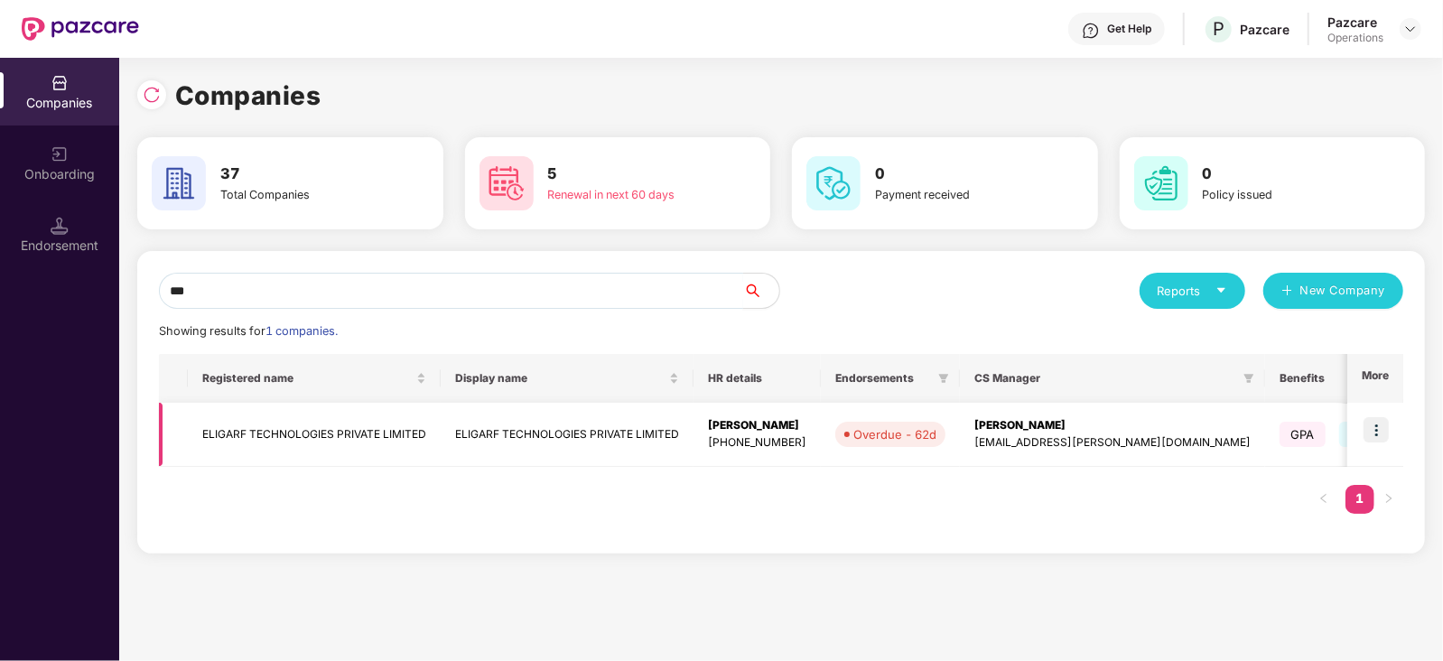
type input "***"
click at [1391, 431] on td at bounding box center [1375, 435] width 56 height 64
click at [1373, 422] on img at bounding box center [1375, 429] width 25 height 25
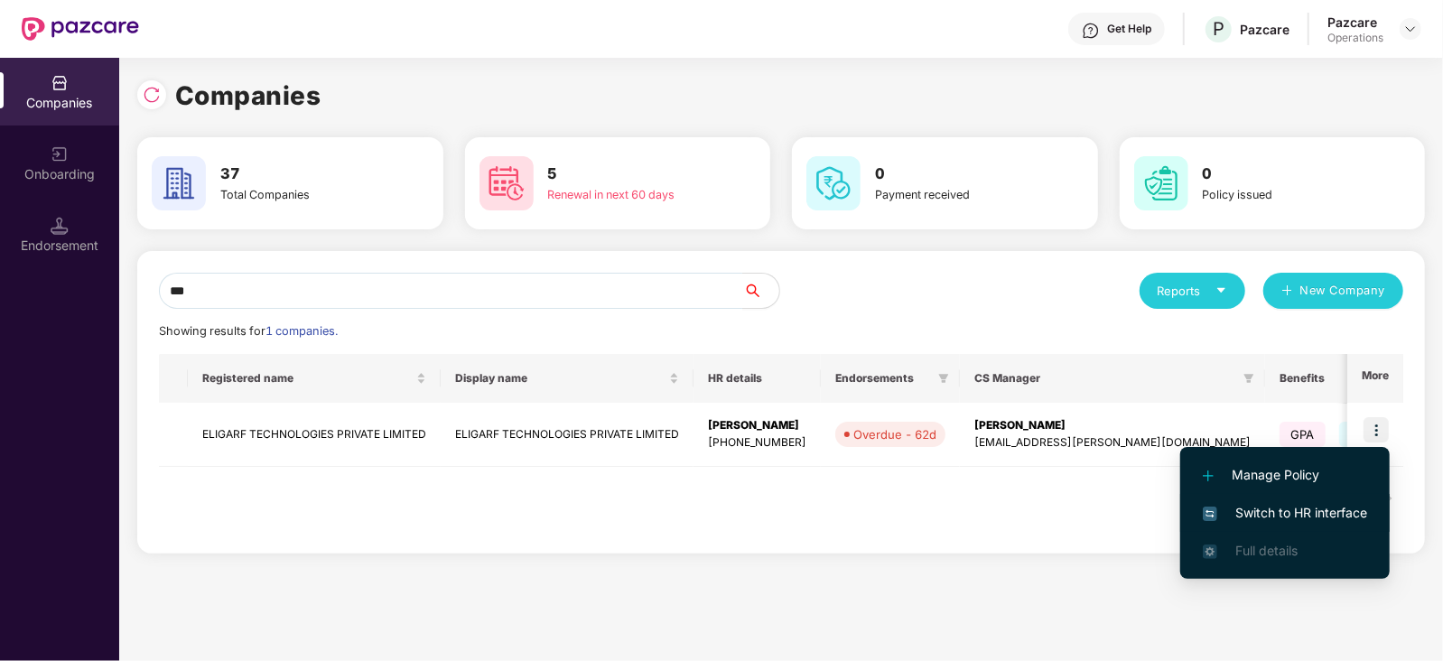
click at [1228, 501] on li "Switch to HR interface" at bounding box center [1284, 513] width 209 height 38
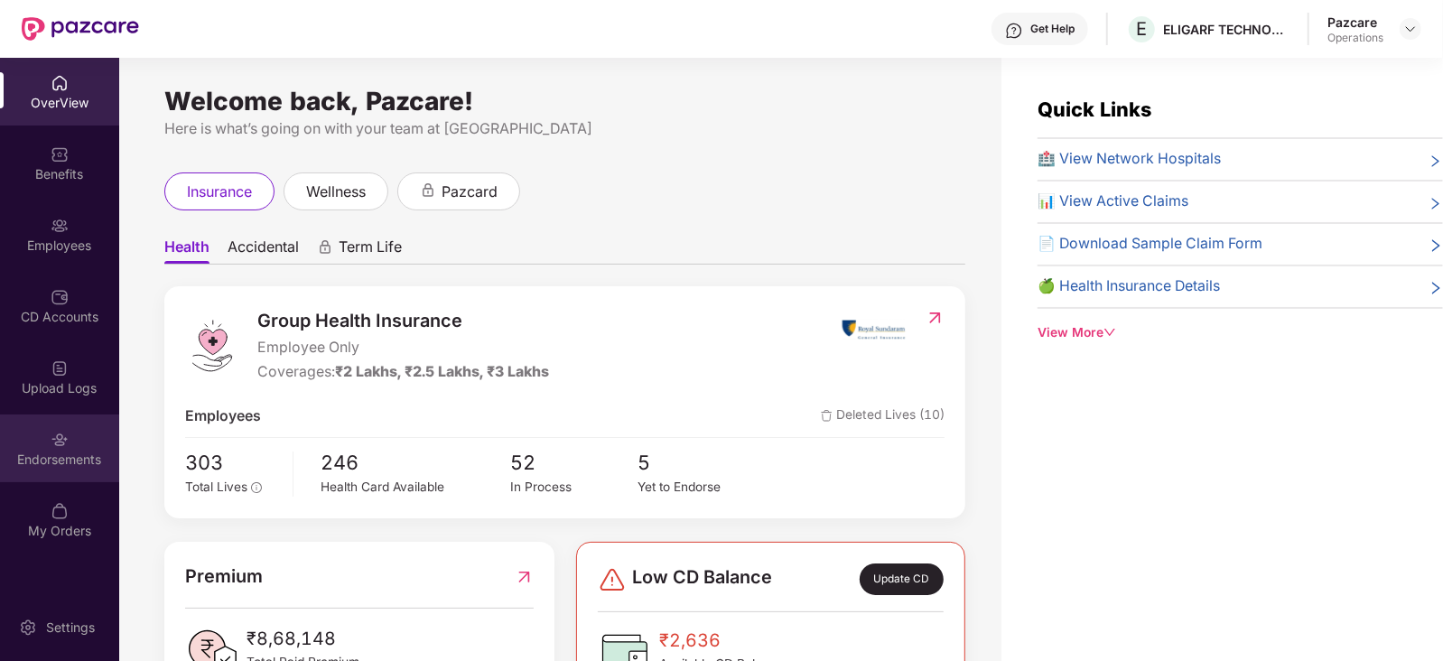
click at [60, 448] on img at bounding box center [60, 440] width 18 height 18
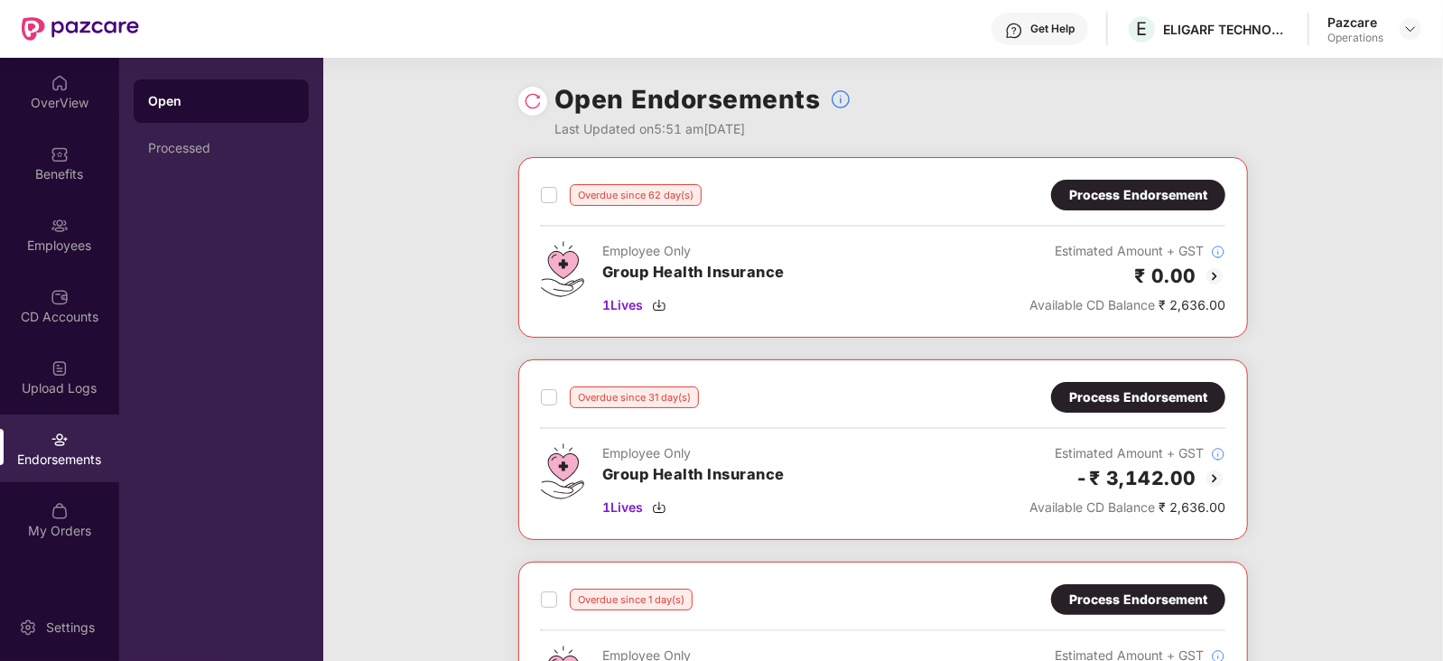
click at [1121, 398] on div "Process Endorsement" at bounding box center [1138, 397] width 138 height 20
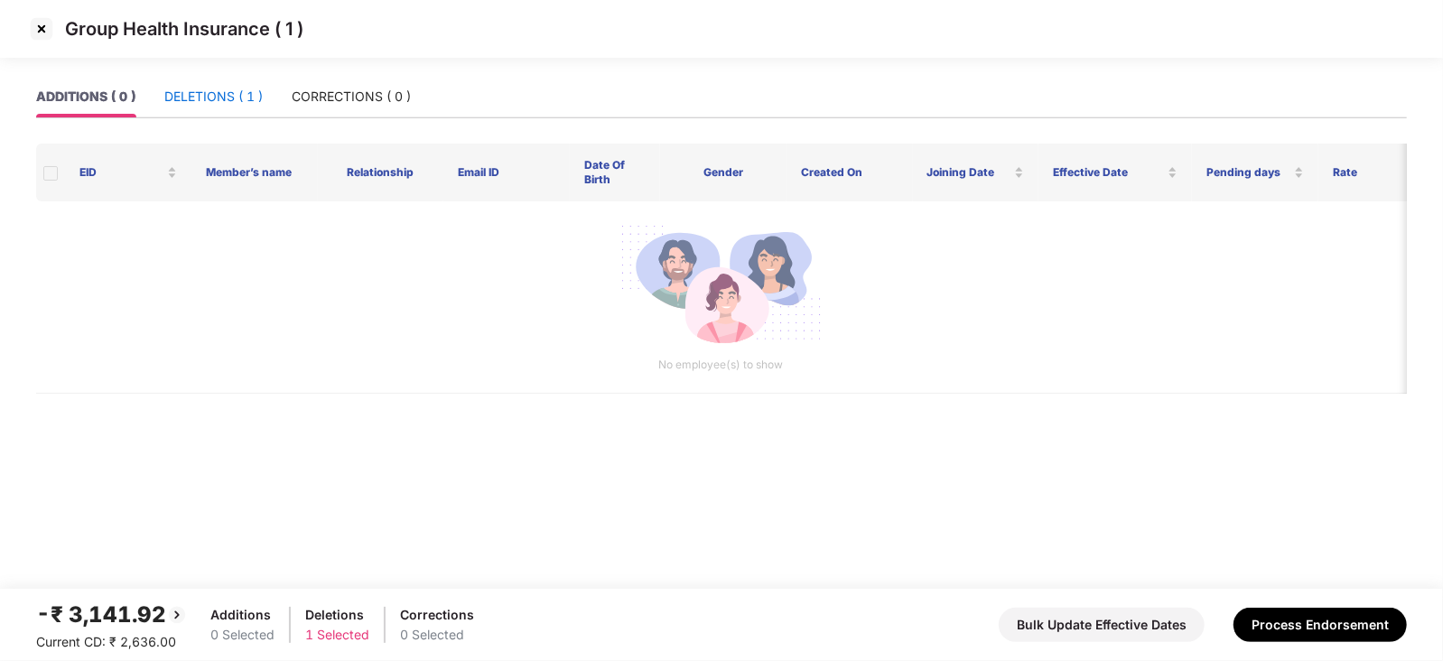
click at [228, 95] on div "DELETIONS ( 1 )" at bounding box center [213, 97] width 98 height 20
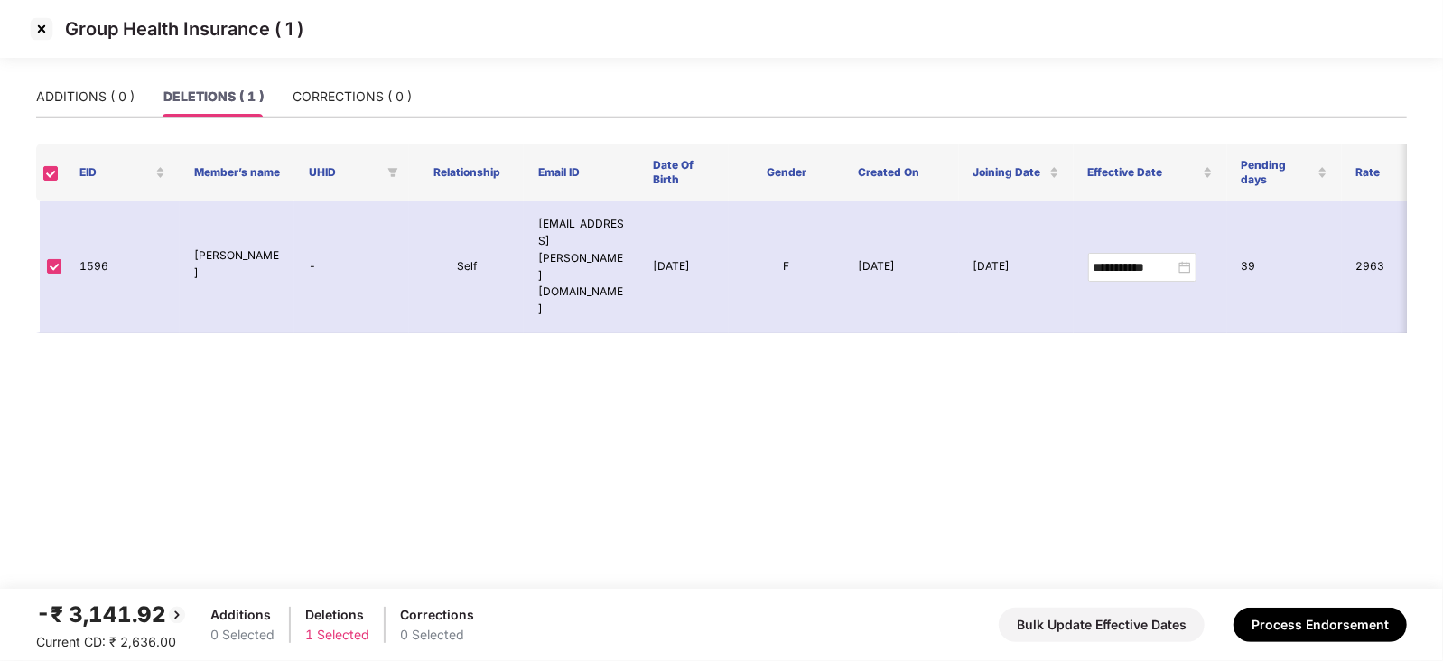
click at [41, 34] on img at bounding box center [41, 28] width 29 height 29
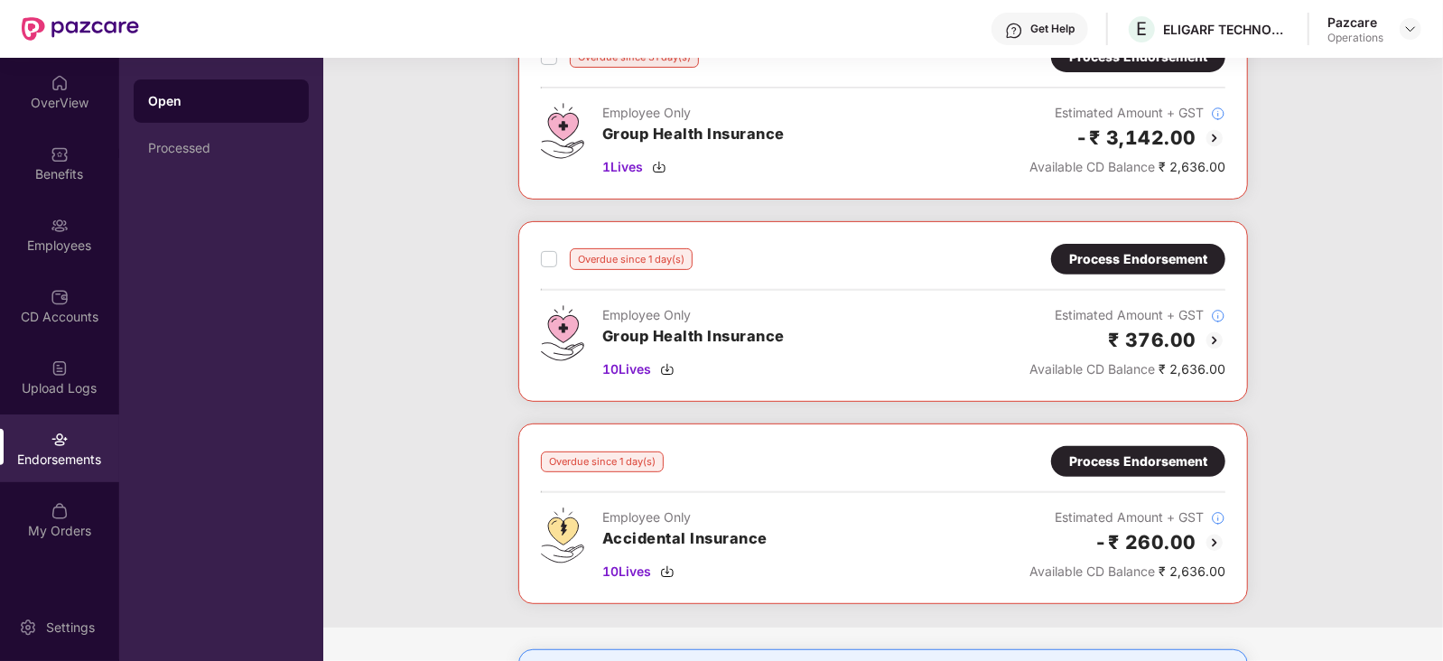
scroll to position [343, 0]
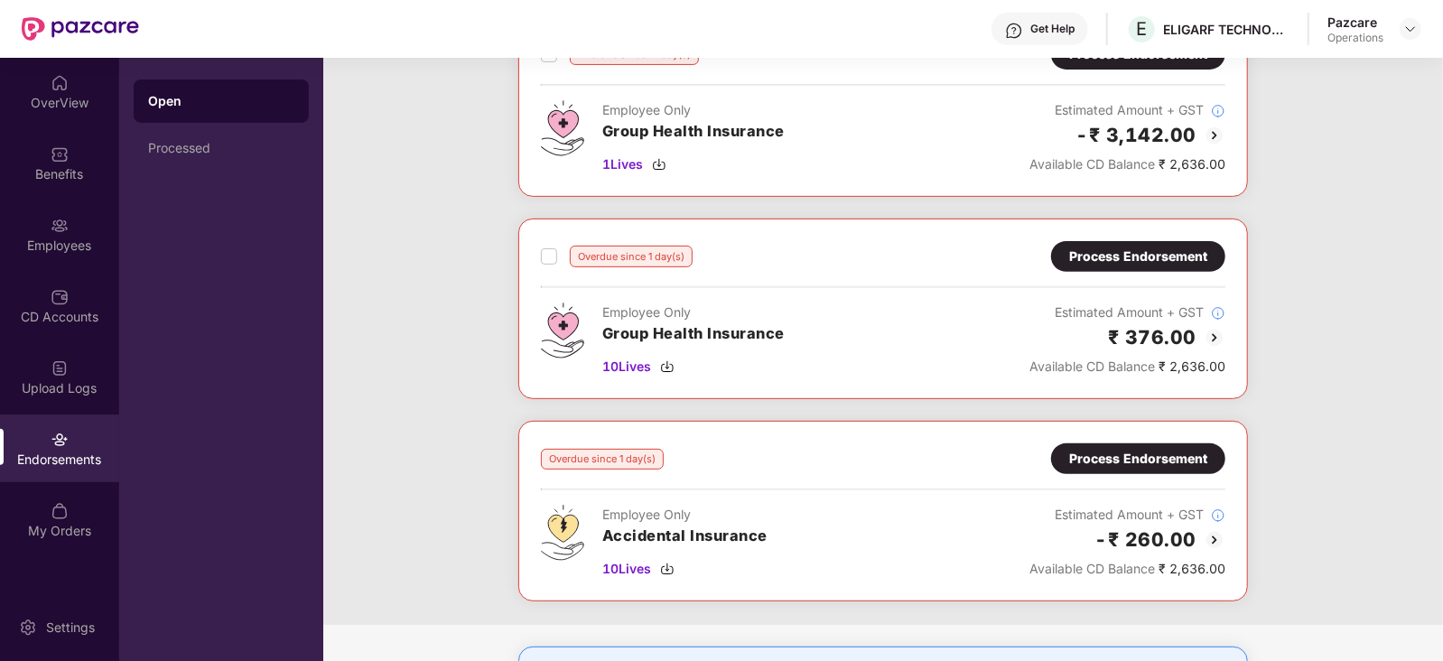
click at [1212, 336] on img at bounding box center [1214, 338] width 22 height 22
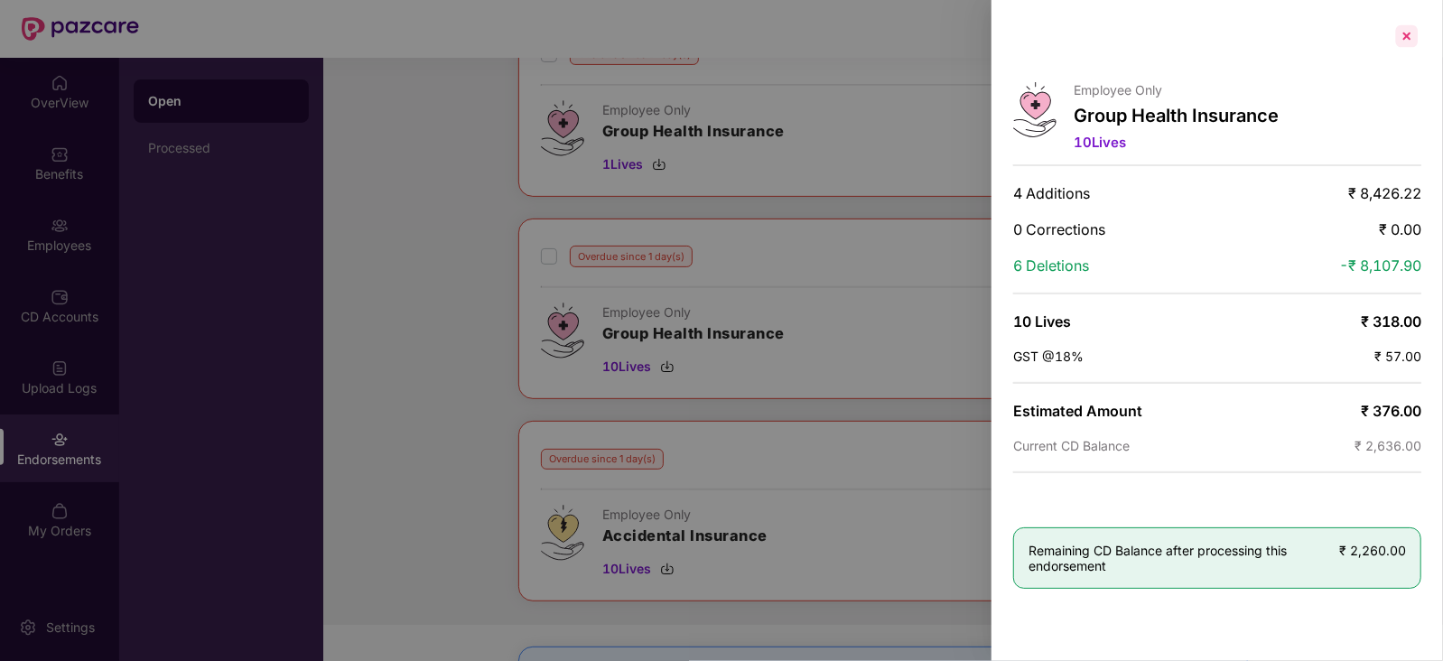
click at [1399, 34] on div at bounding box center [1406, 36] width 29 height 29
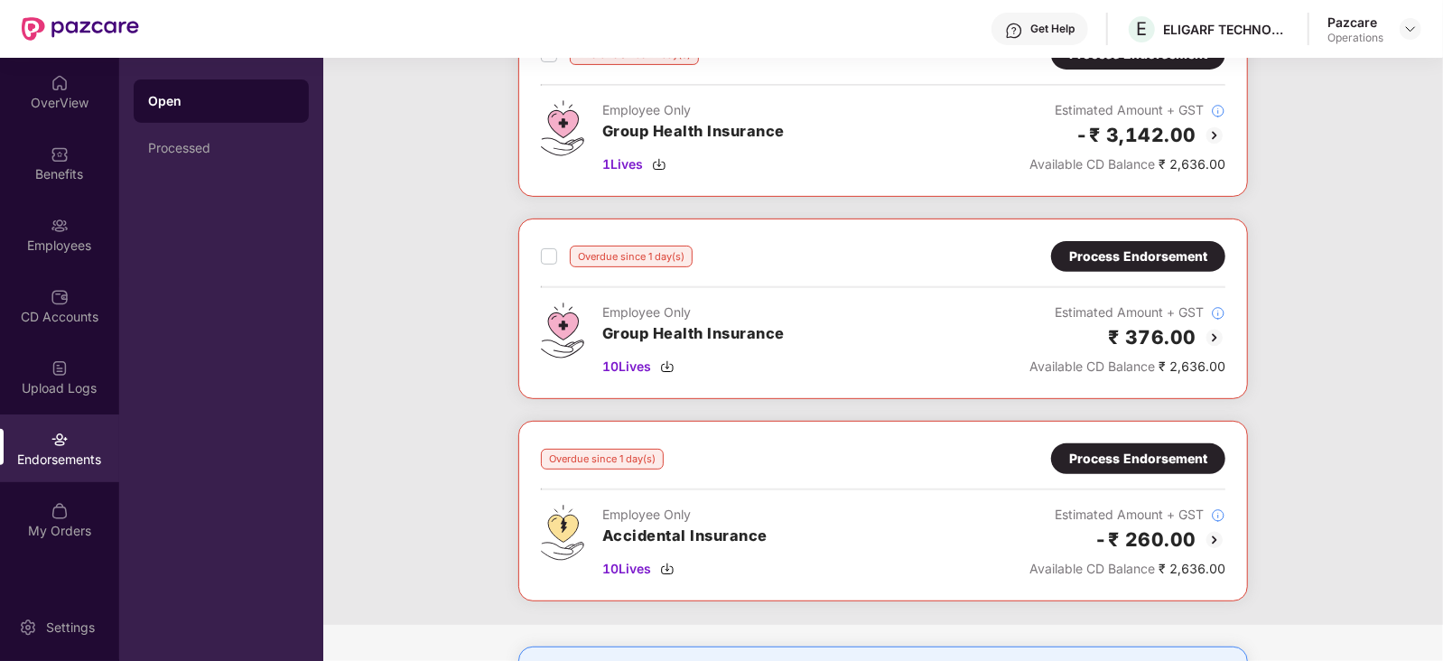
click at [1206, 332] on img at bounding box center [1214, 338] width 22 height 22
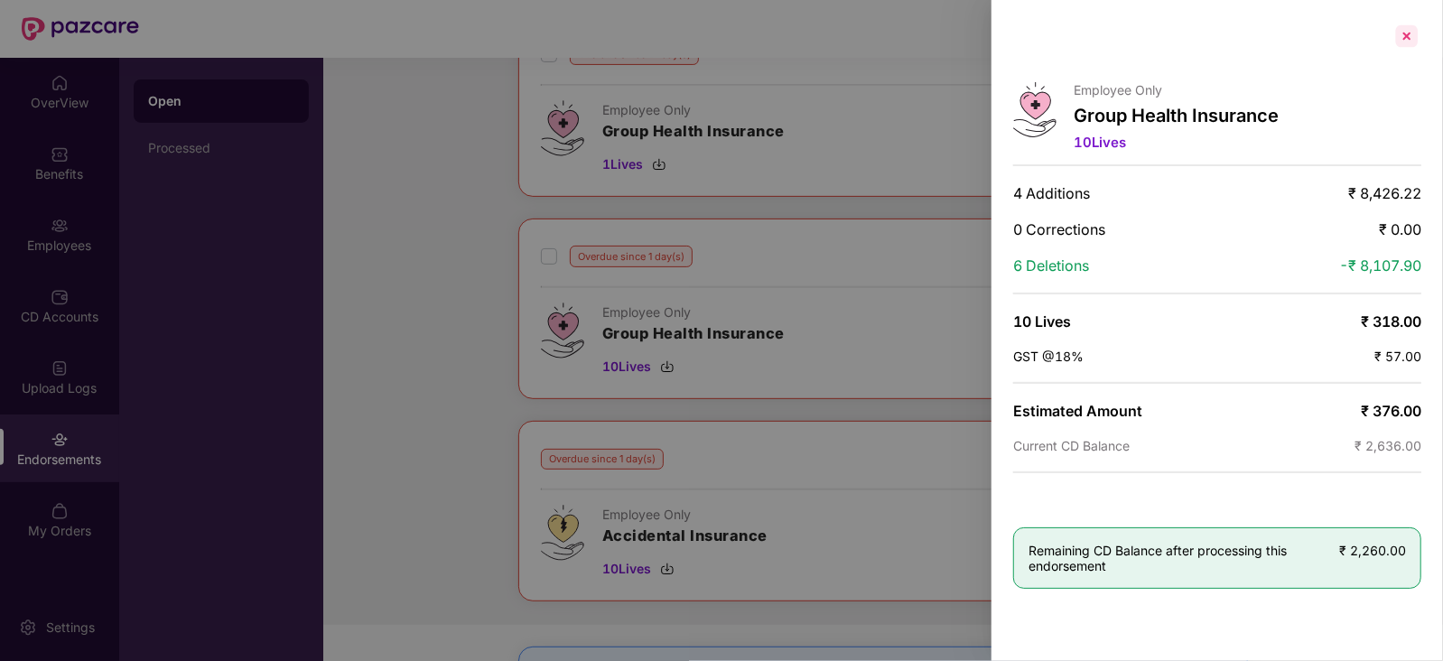
click at [1410, 38] on div at bounding box center [1406, 36] width 29 height 29
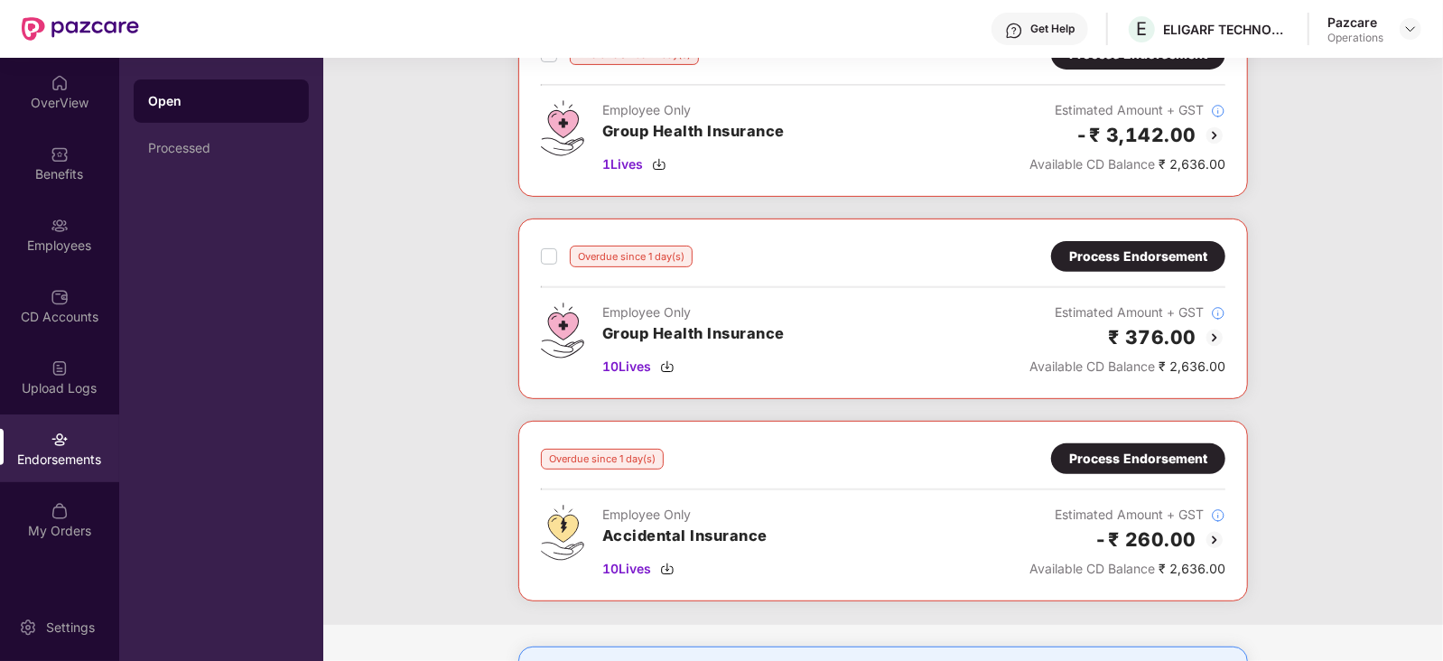
click at [1211, 532] on img at bounding box center [1214, 540] width 22 height 22
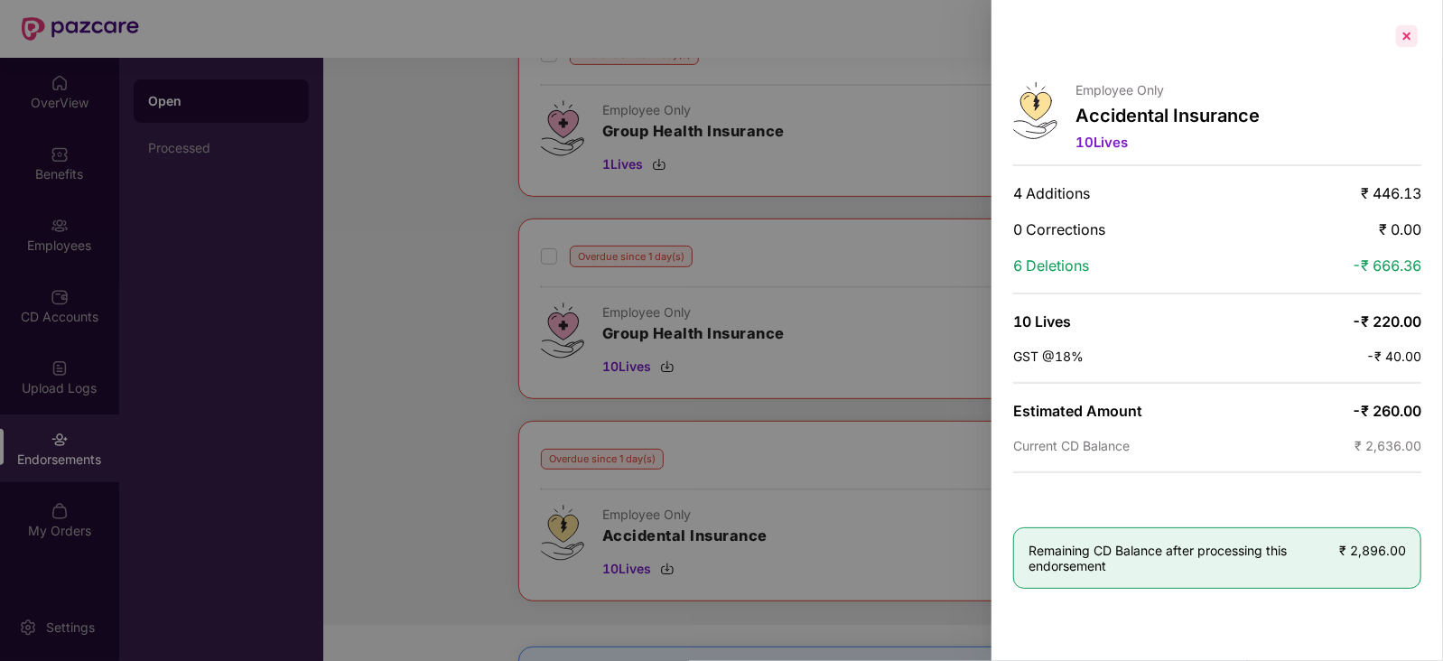
click at [1406, 37] on div at bounding box center [1406, 36] width 29 height 29
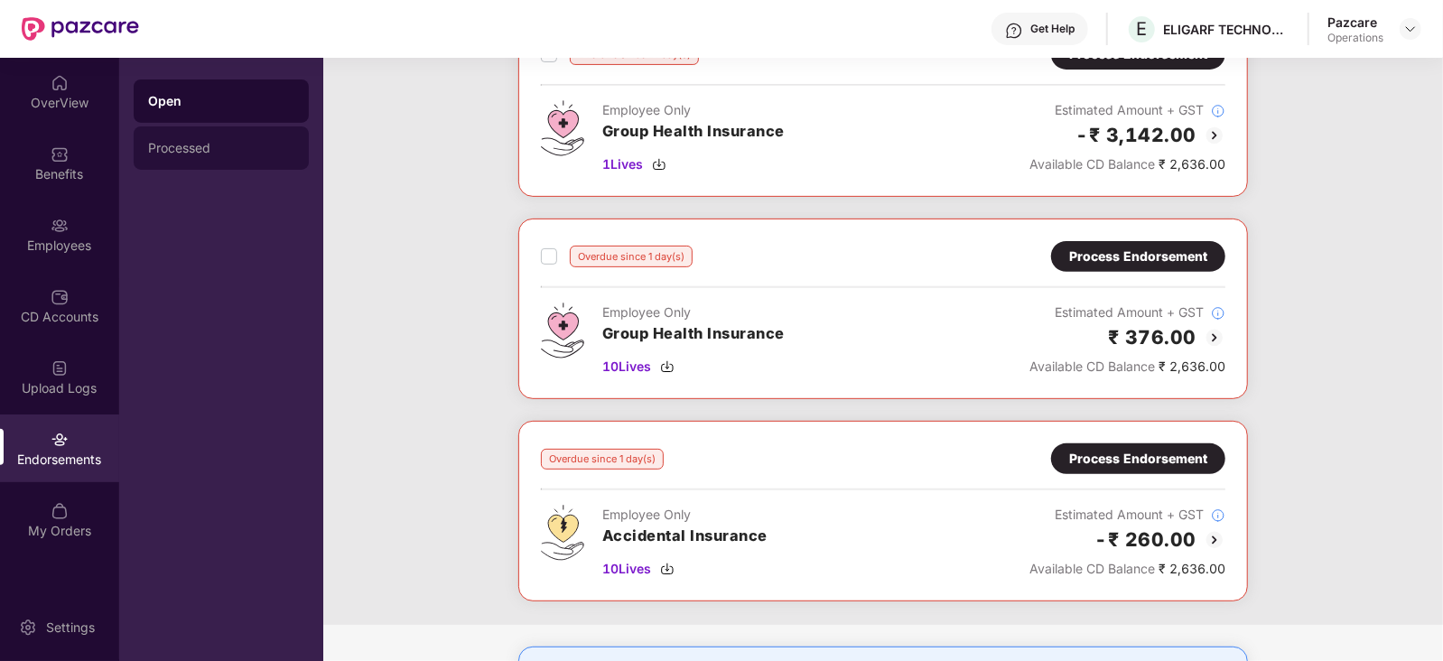
click at [172, 139] on div "Processed" at bounding box center [221, 147] width 175 height 43
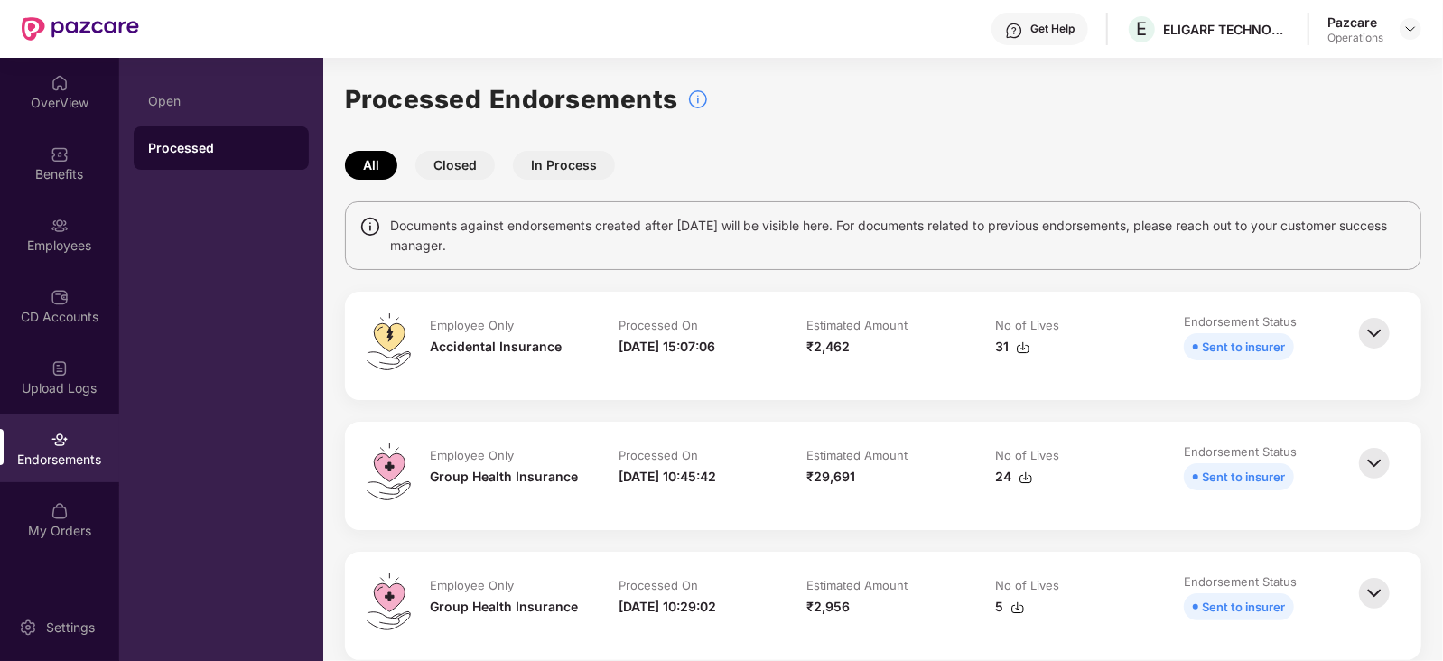
click at [1377, 333] on img at bounding box center [1374, 333] width 40 height 40
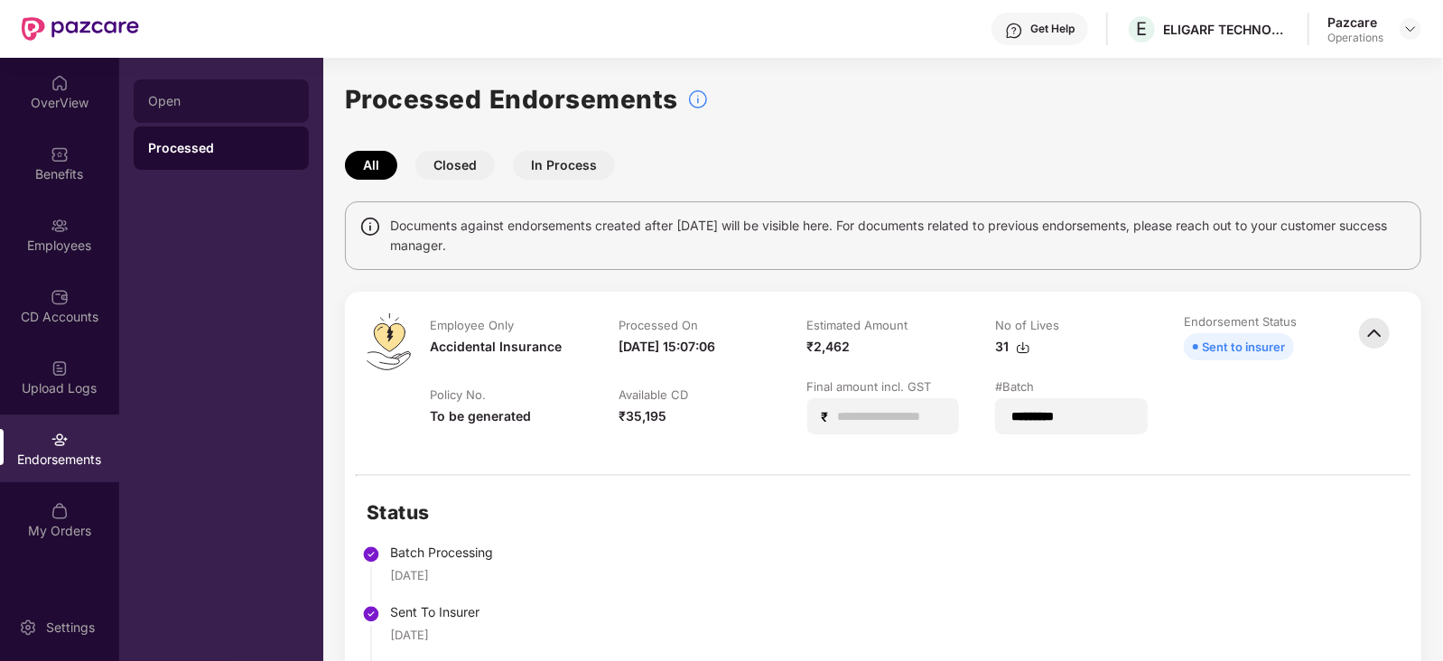
click at [233, 114] on div "Open" at bounding box center [221, 100] width 175 height 43
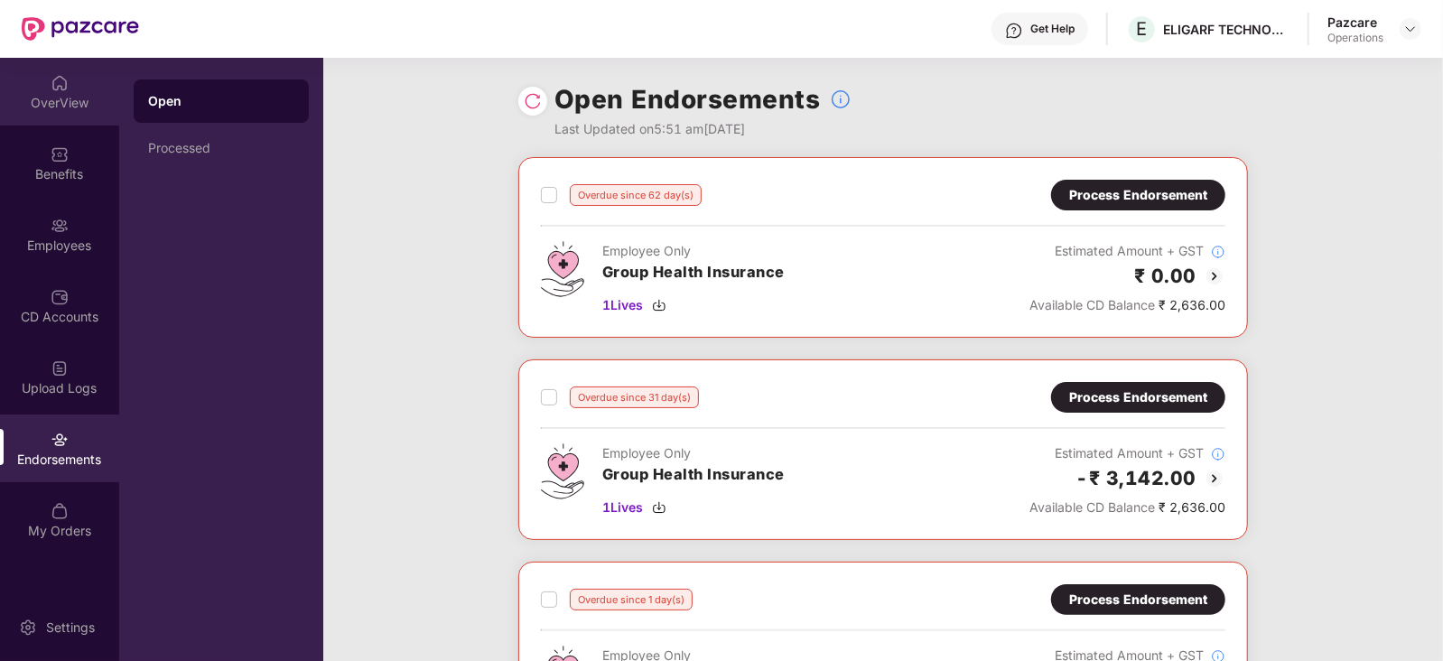
click at [68, 109] on div "OverView" at bounding box center [59, 103] width 119 height 18
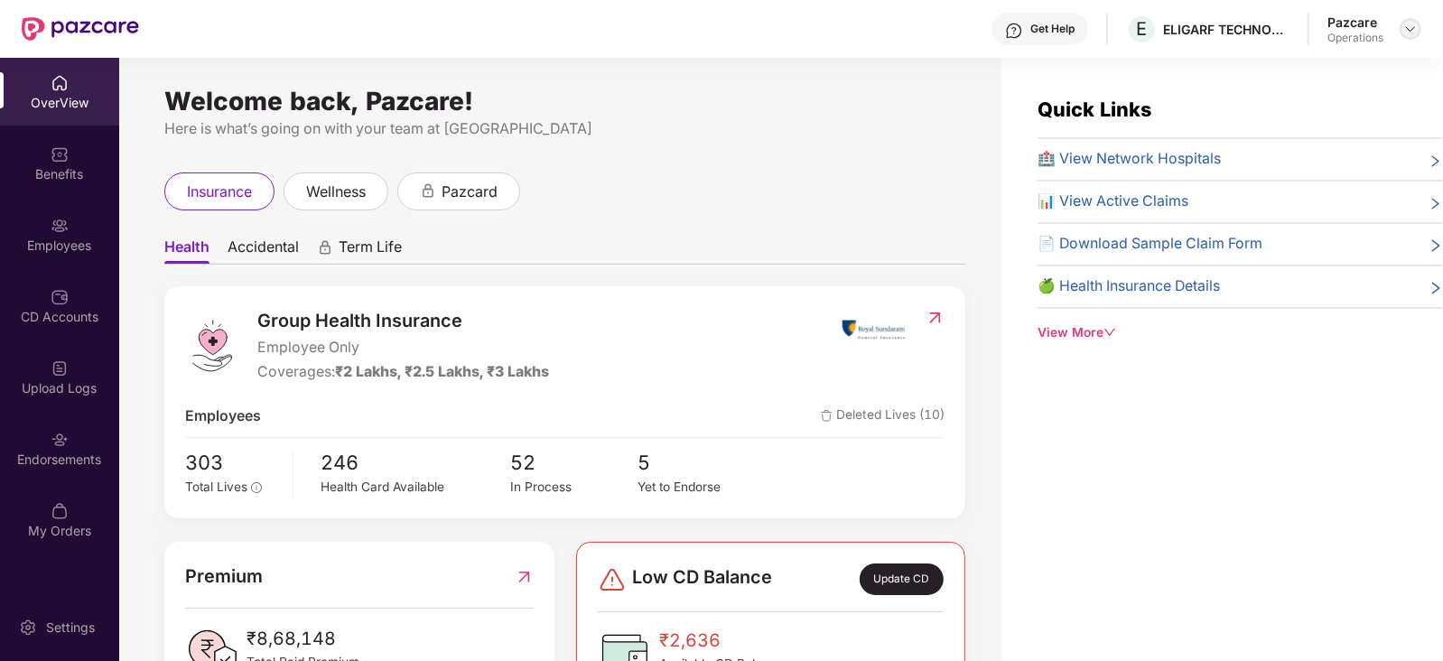
click at [1411, 33] on img at bounding box center [1410, 29] width 14 height 14
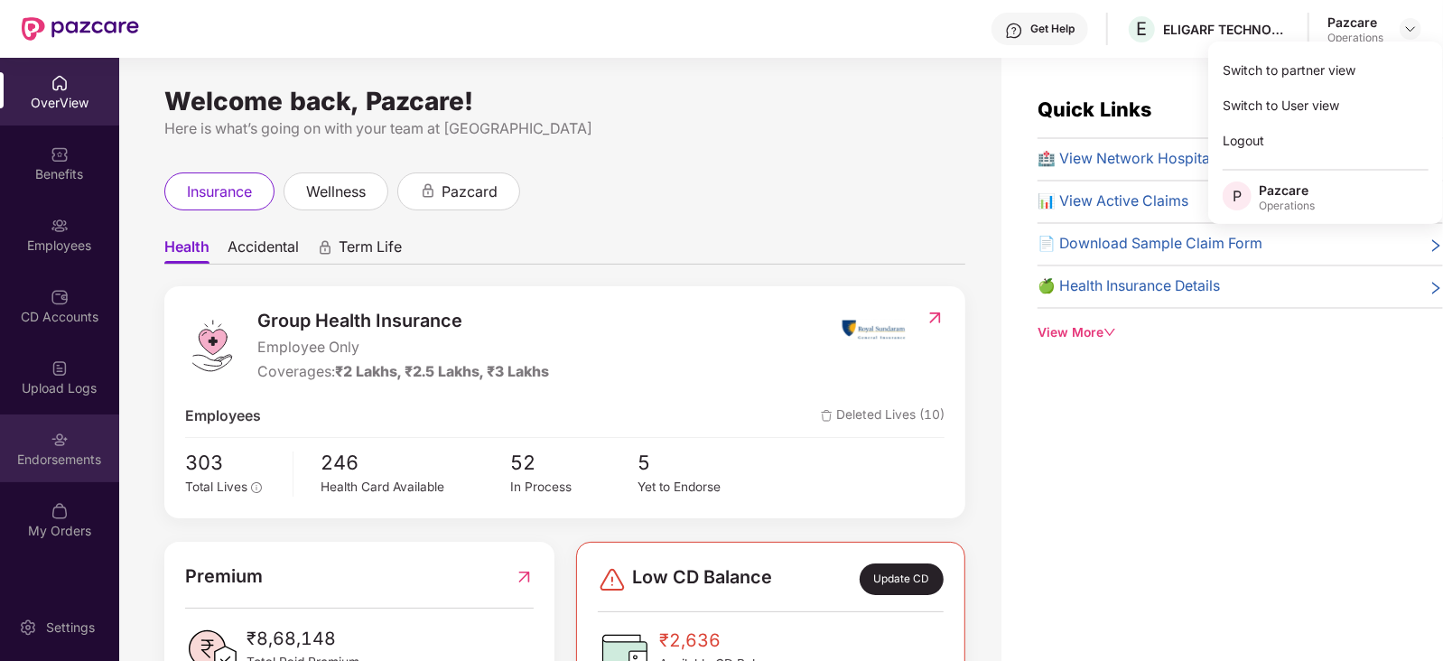
click at [41, 452] on div "Endorsements" at bounding box center [59, 460] width 119 height 18
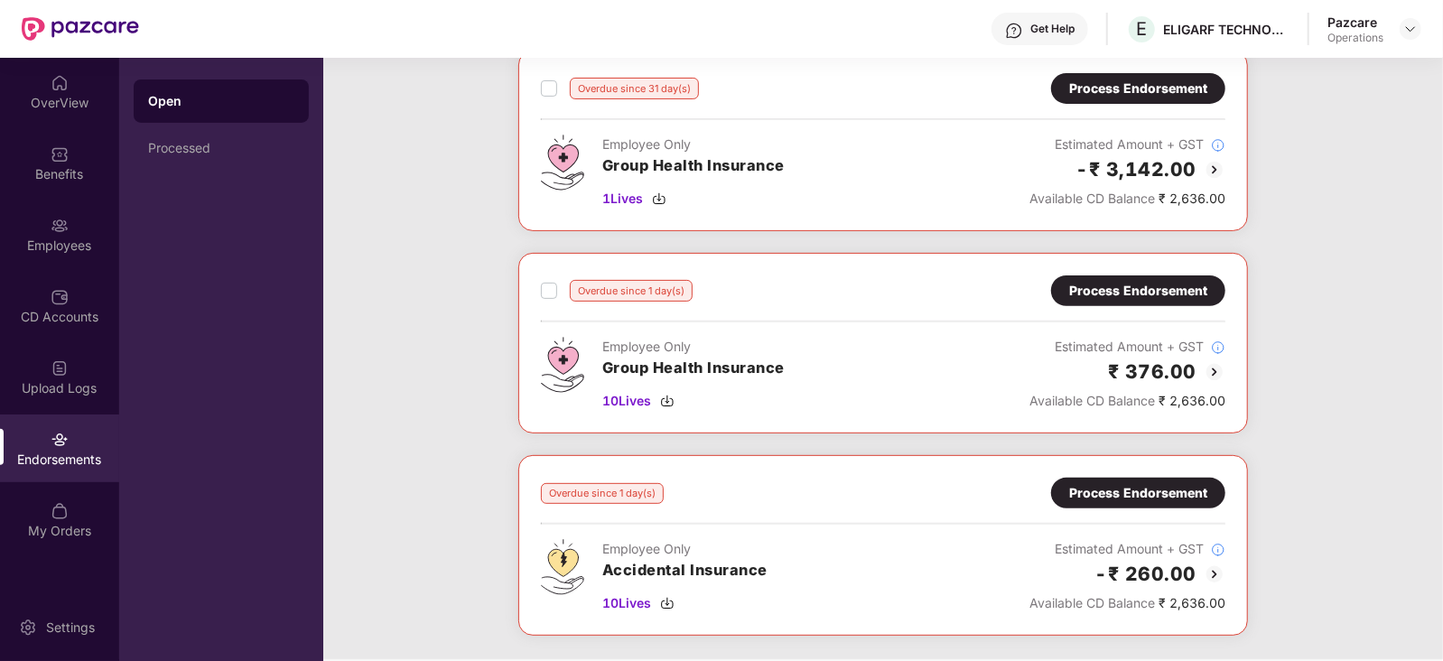
scroll to position [483, 0]
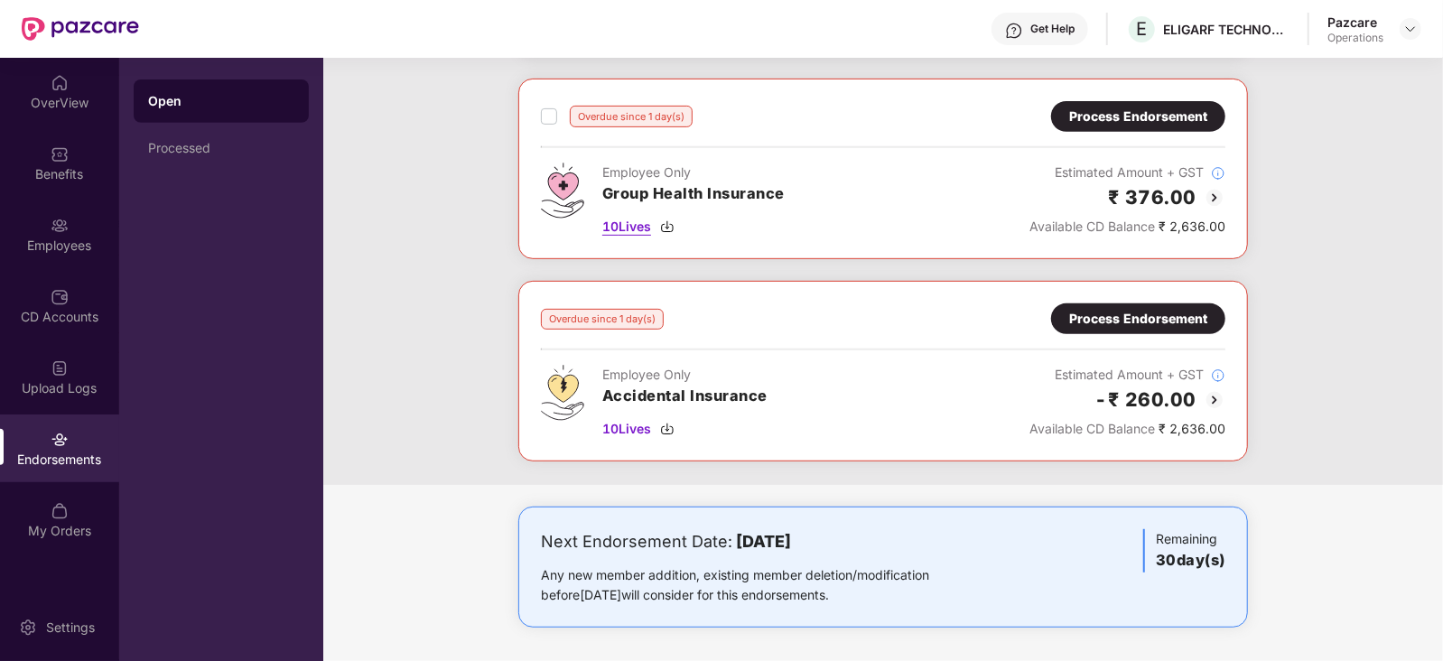
click at [672, 224] on img at bounding box center [667, 226] width 14 height 14
click at [668, 423] on img at bounding box center [667, 429] width 14 height 14
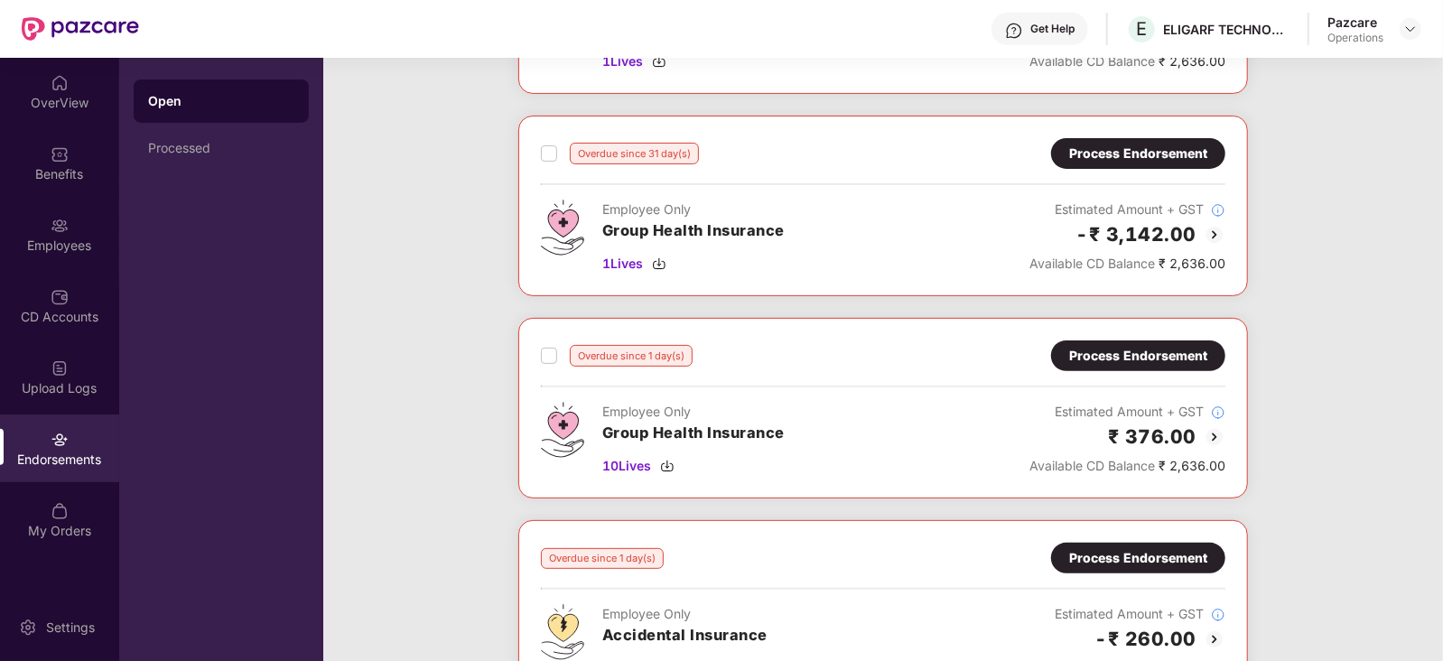
scroll to position [239, 0]
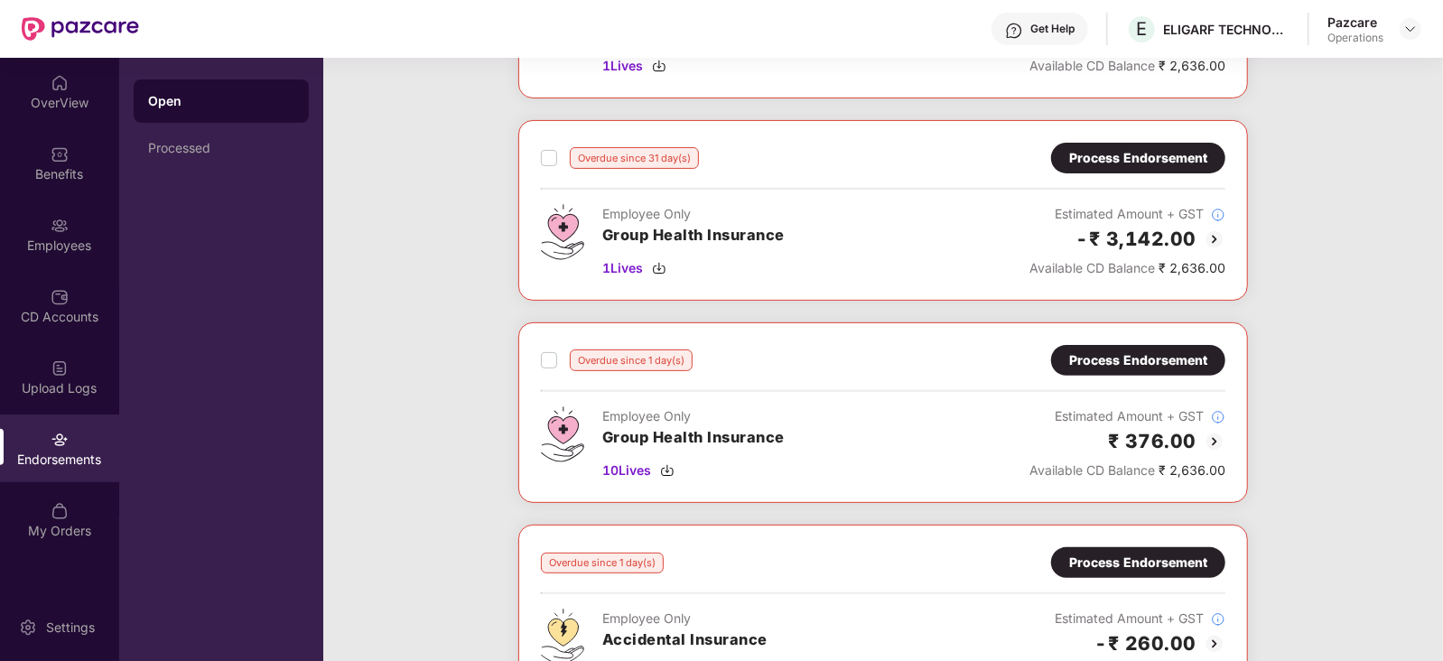
click at [1213, 432] on img at bounding box center [1214, 442] width 22 height 22
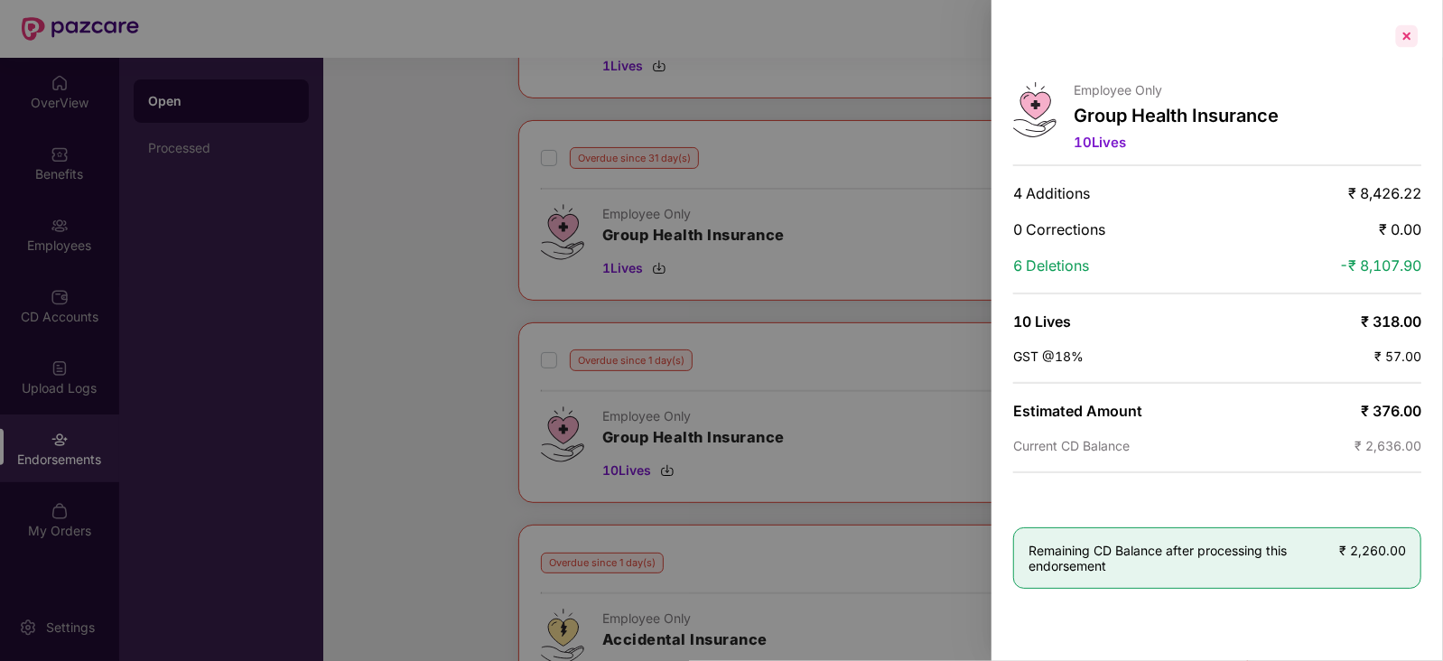
click at [1404, 31] on div at bounding box center [1406, 36] width 29 height 29
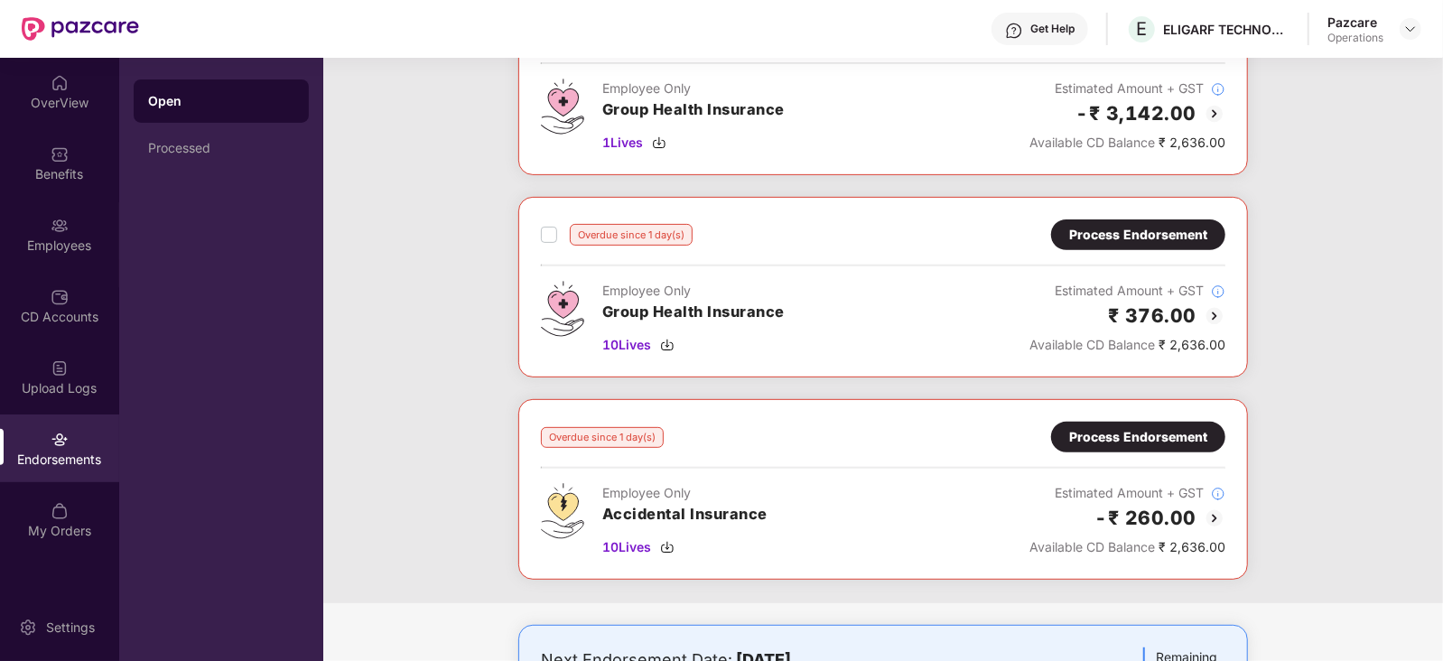
scroll to position [363, 0]
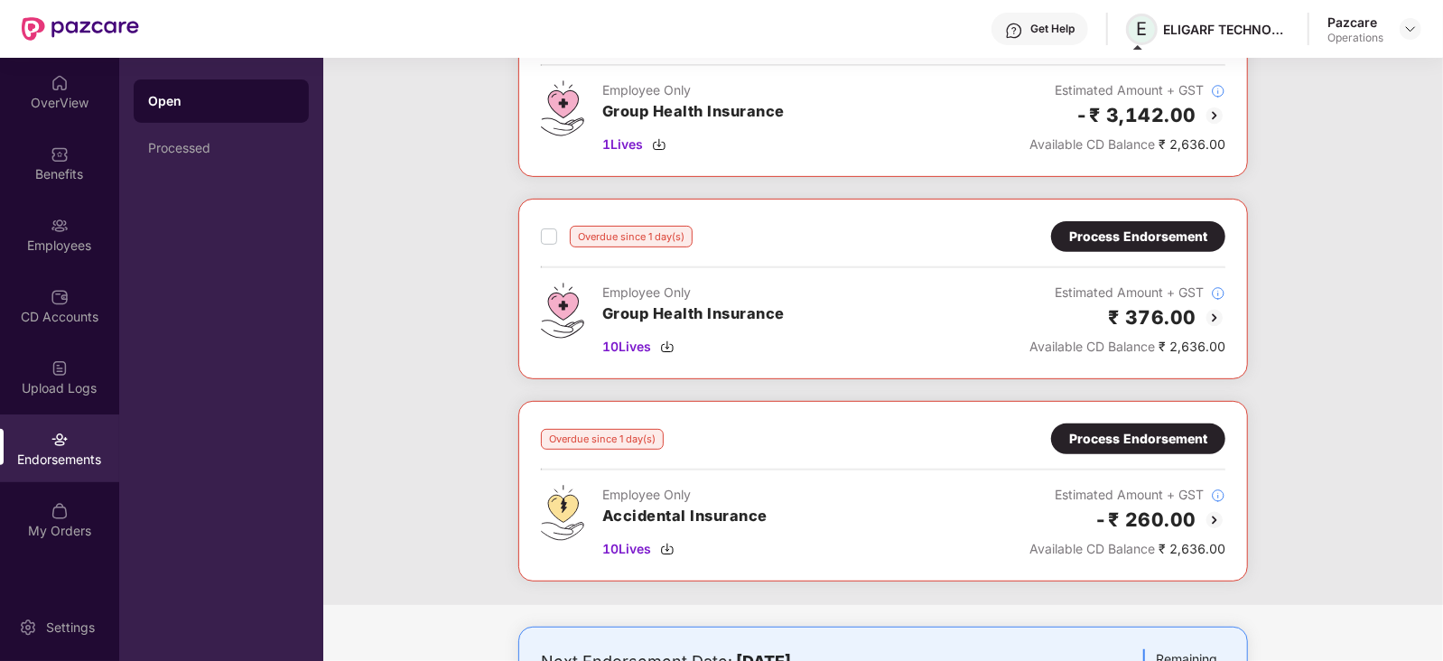
click at [1141, 34] on span "E" at bounding box center [1142, 29] width 11 height 22
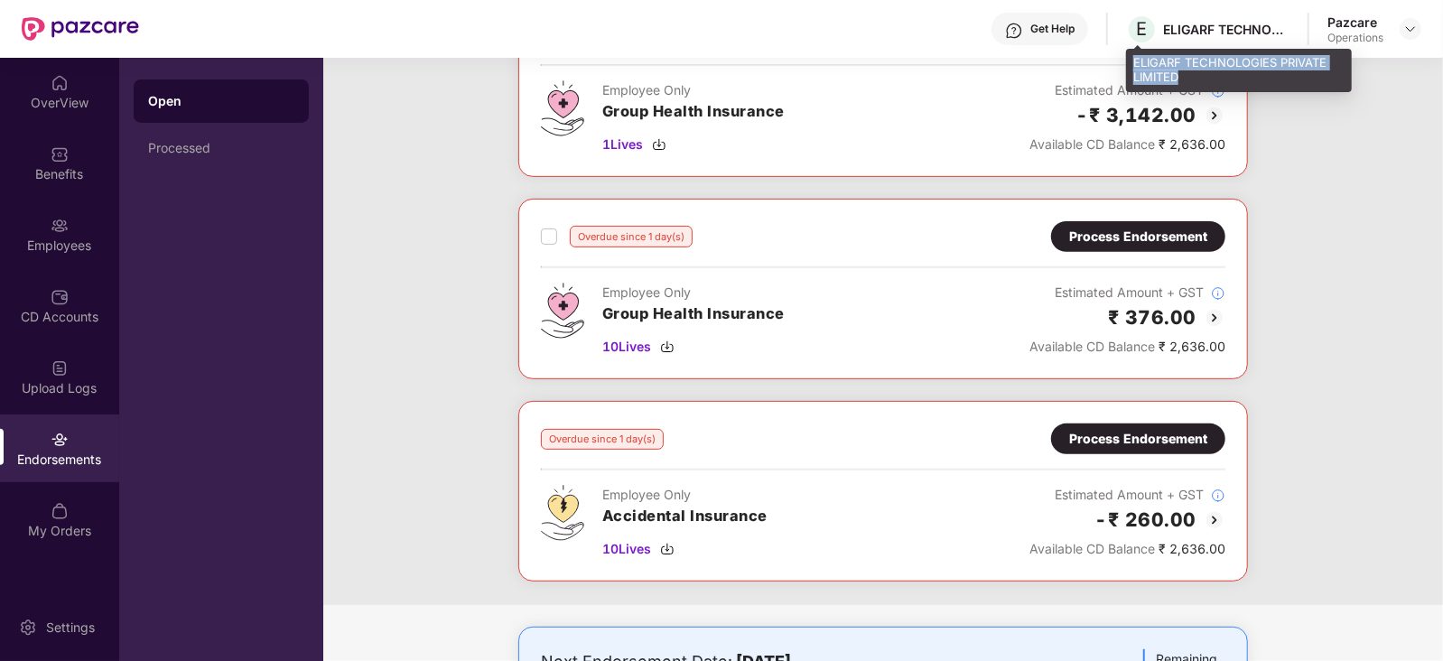
drag, startPoint x: 1134, startPoint y: 60, endPoint x: 1197, endPoint y: 81, distance: 66.8
click at [1197, 81] on div "ELIGARF TECHNOLOGIES PRIVATE LIMITED" at bounding box center [1239, 70] width 226 height 42
copy div "ELIGARF TECHNOLOGIES PRIVATE LIMITED"
